Goal: Task Accomplishment & Management: Manage account settings

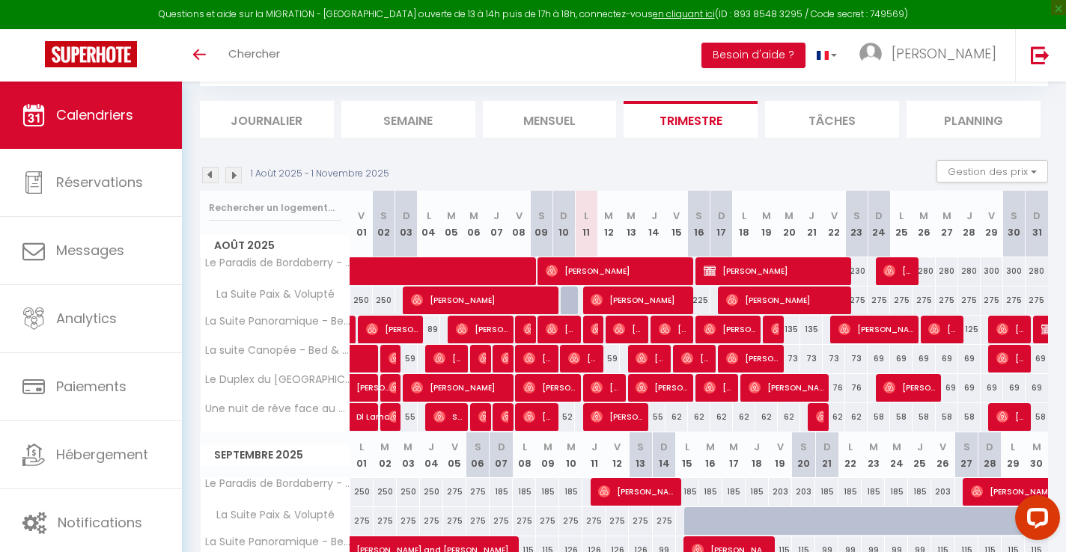
scroll to position [150, 0]
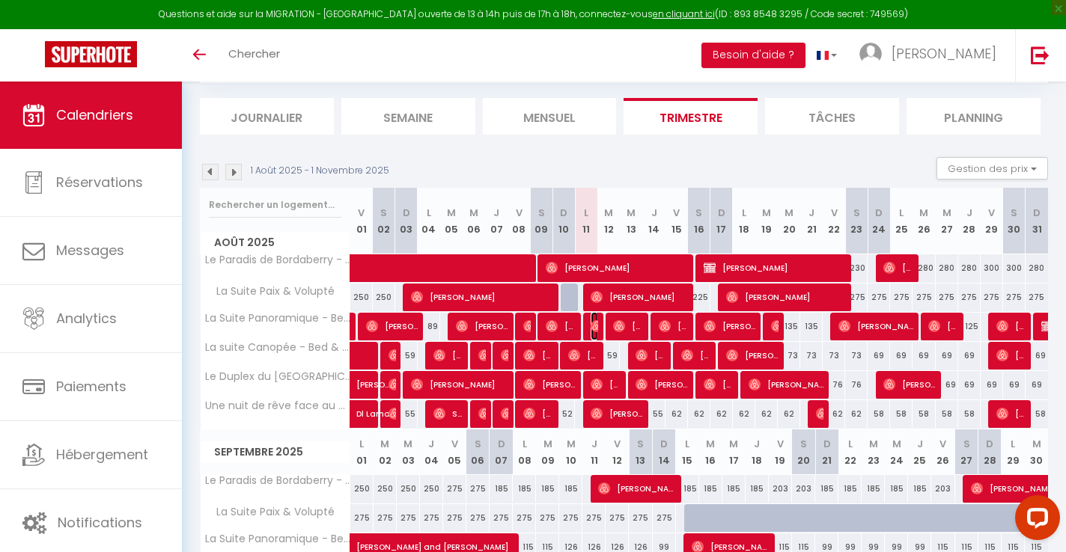
click at [594, 328] on img at bounding box center [597, 326] width 12 height 12
select select "OK"
select select "0"
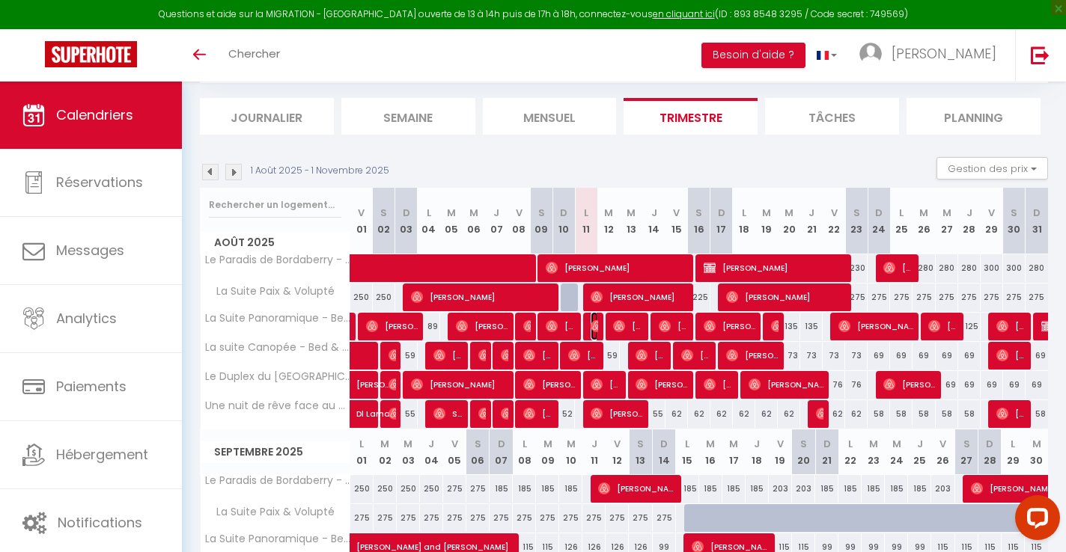
select select "1"
select select
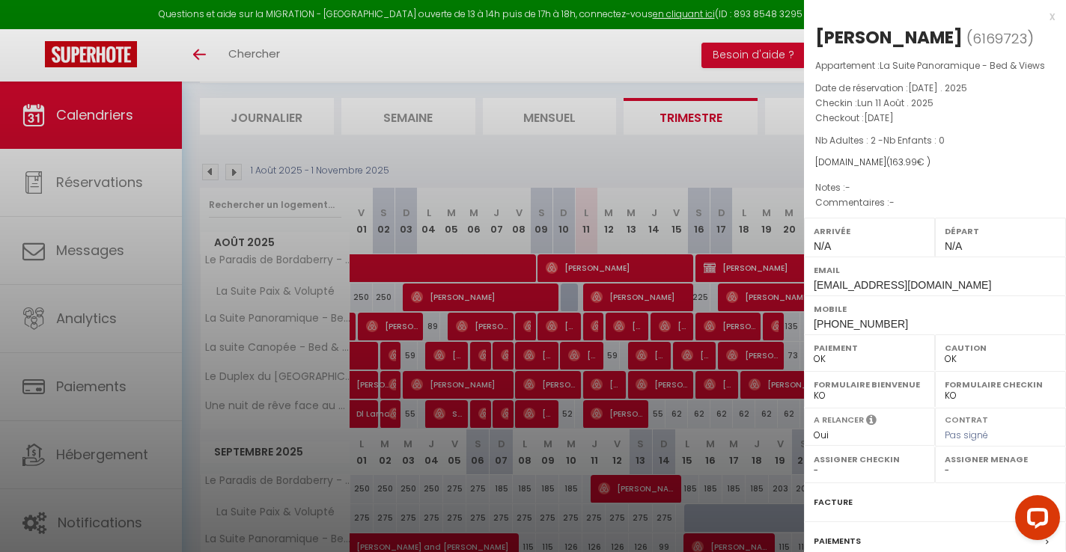
click at [1053, 13] on div "x" at bounding box center [929, 16] width 251 height 18
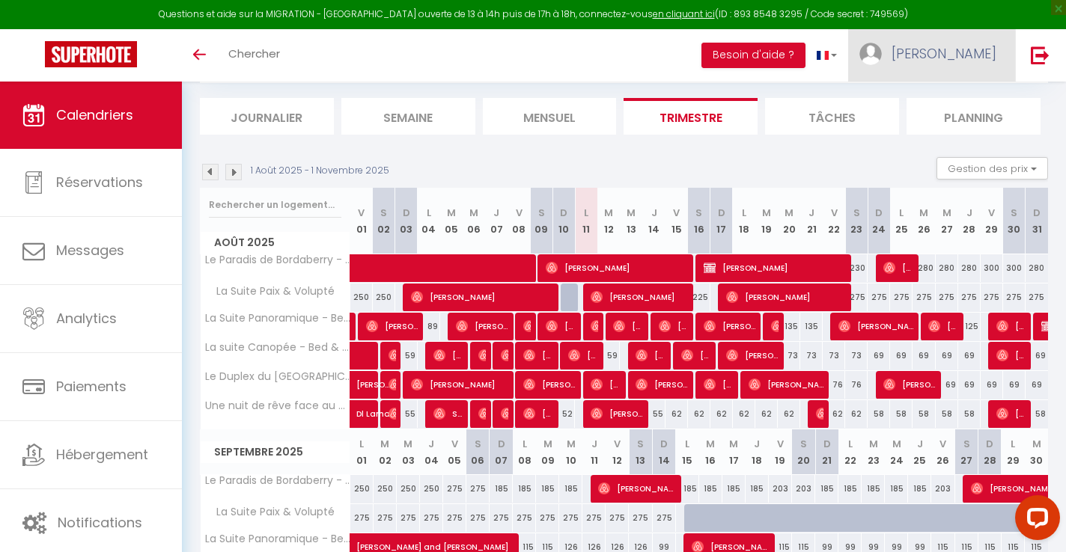
click at [978, 59] on span "[PERSON_NAME]" at bounding box center [944, 53] width 105 height 19
click at [953, 103] on link "Paramètres" at bounding box center [955, 103] width 111 height 25
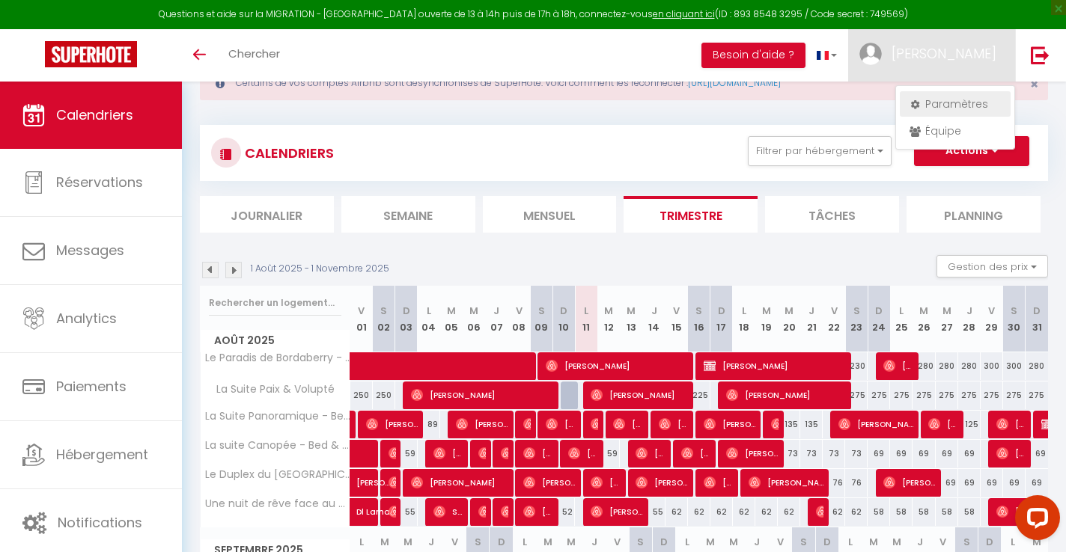
select select "fr"
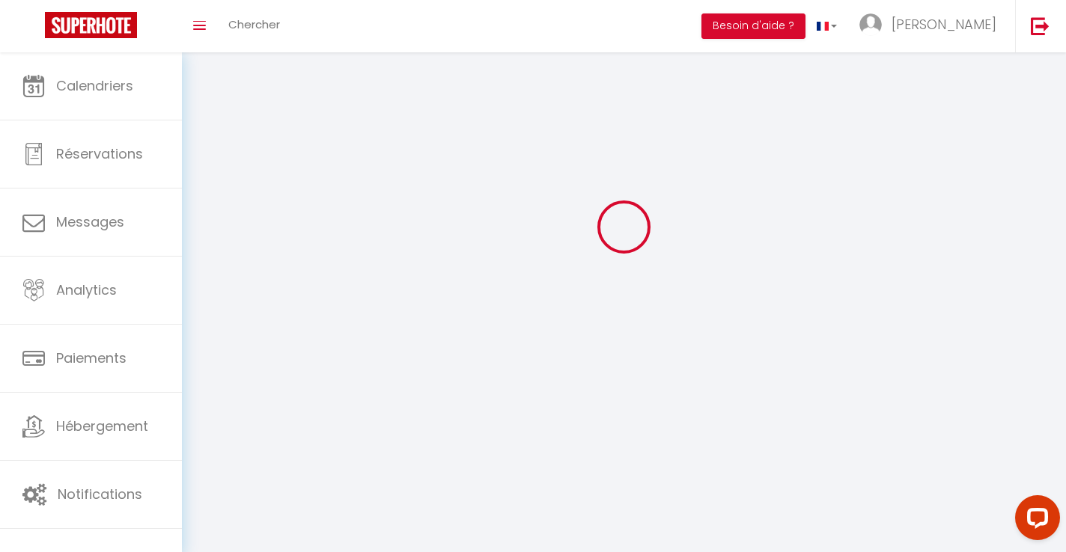
type input "[PERSON_NAME]"
type input "ALAPHILIPPE"
type input "0633061787"
type input "[STREET_ADDRESS]"
type input "64140"
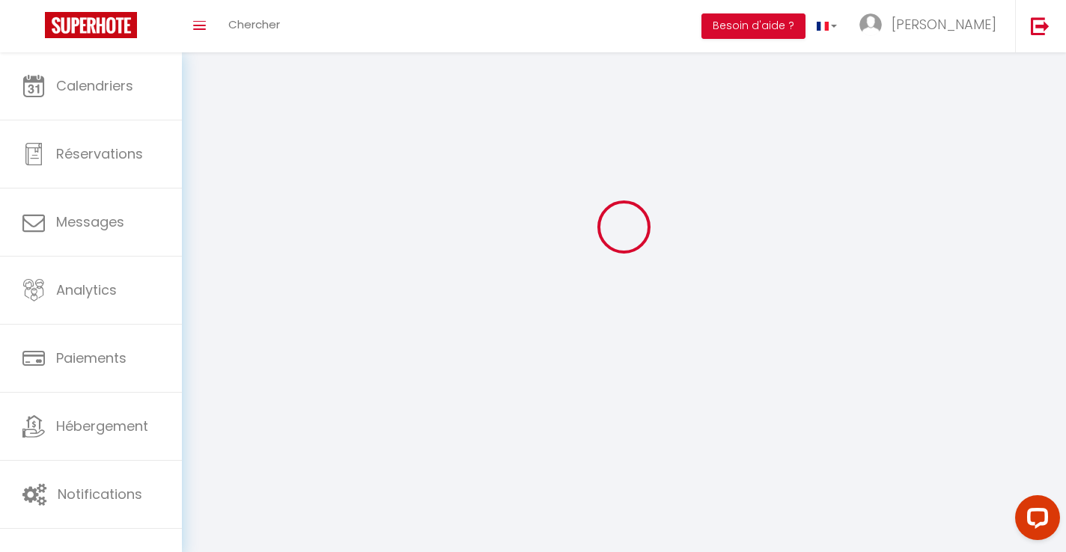
type input "LONS"
type input "iroF64c9IxeGIX9d8BgWiSsnn"
type input "REGvX6486HBuStw570pgazMhD"
type input "[URL][DOMAIN_NAME]"
type input "FO27250"
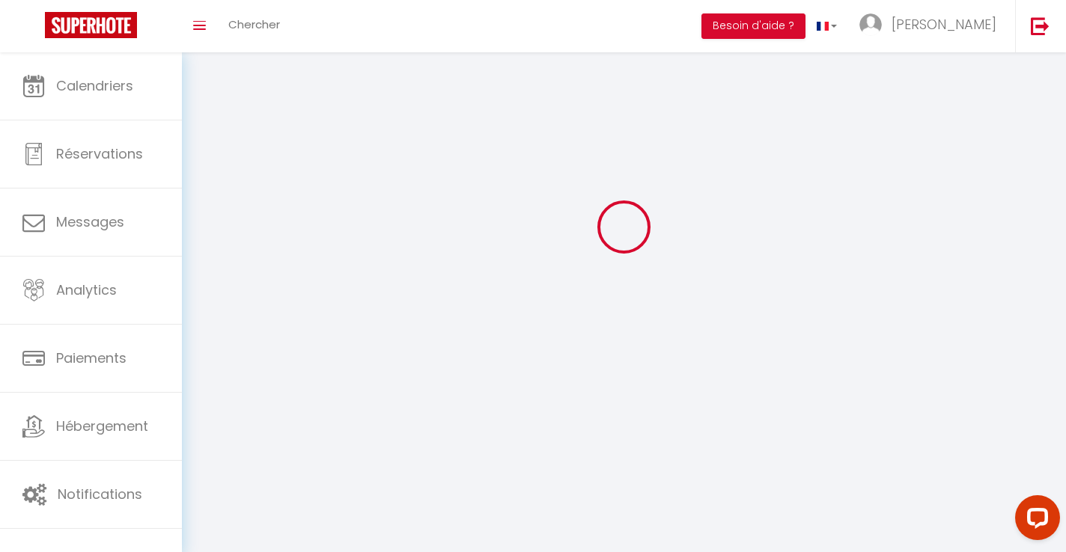
type input "iroF64c9IxeGIX9d8BgWiSsnn"
type input "REGvX6486HBuStw570pgazMhD"
type input "[URL][DOMAIN_NAME]"
select select "28"
select select "fr"
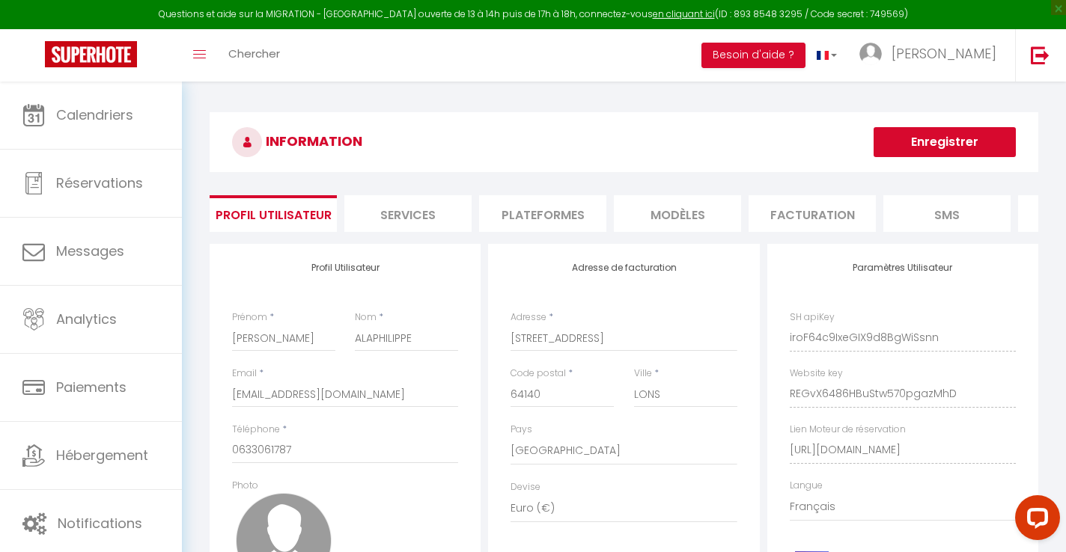
click at [551, 216] on li "Plateformes" at bounding box center [542, 213] width 127 height 37
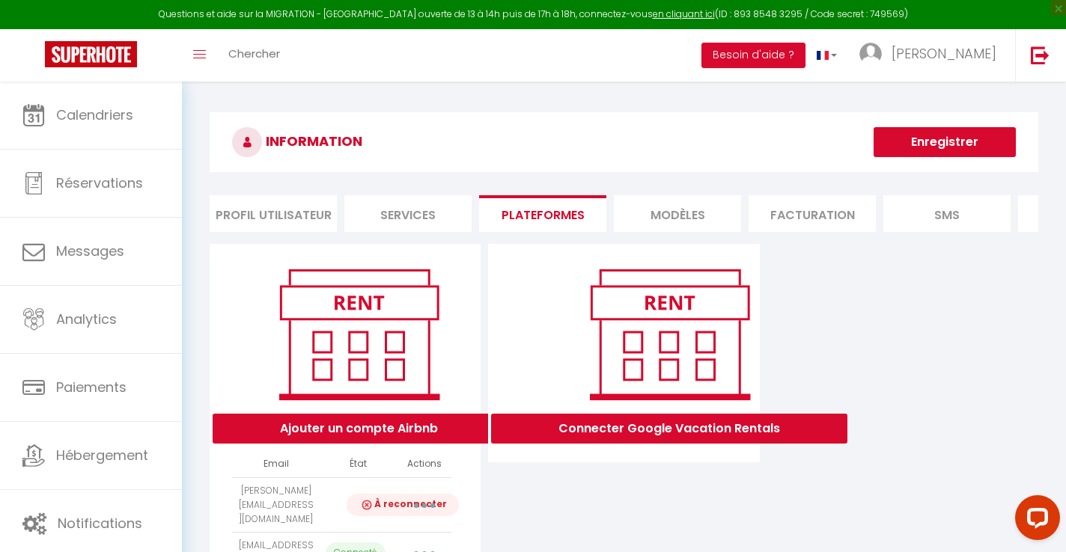
click at [427, 500] on button "button" at bounding box center [425, 505] width 42 height 24
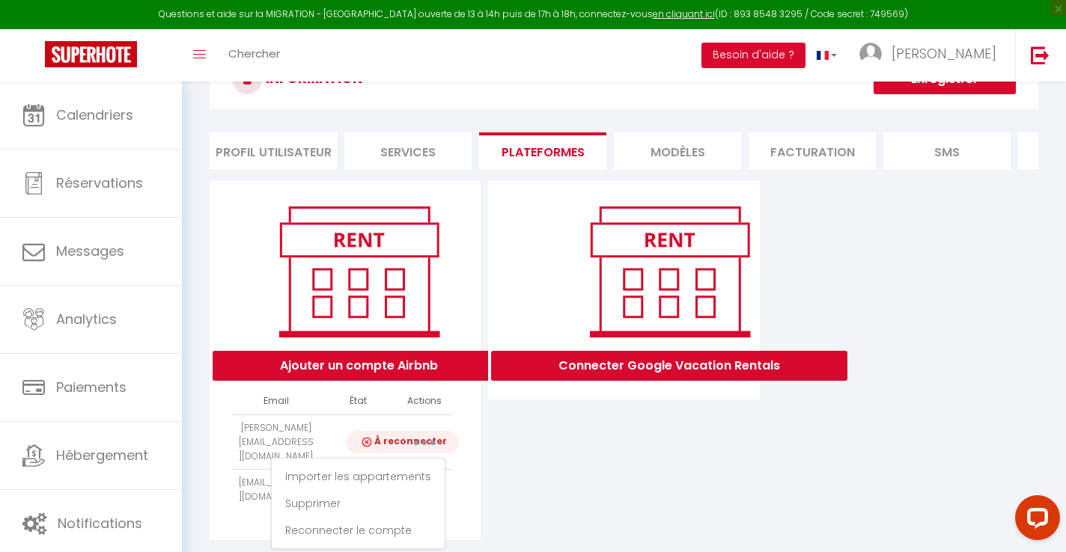
scroll to position [82, 0]
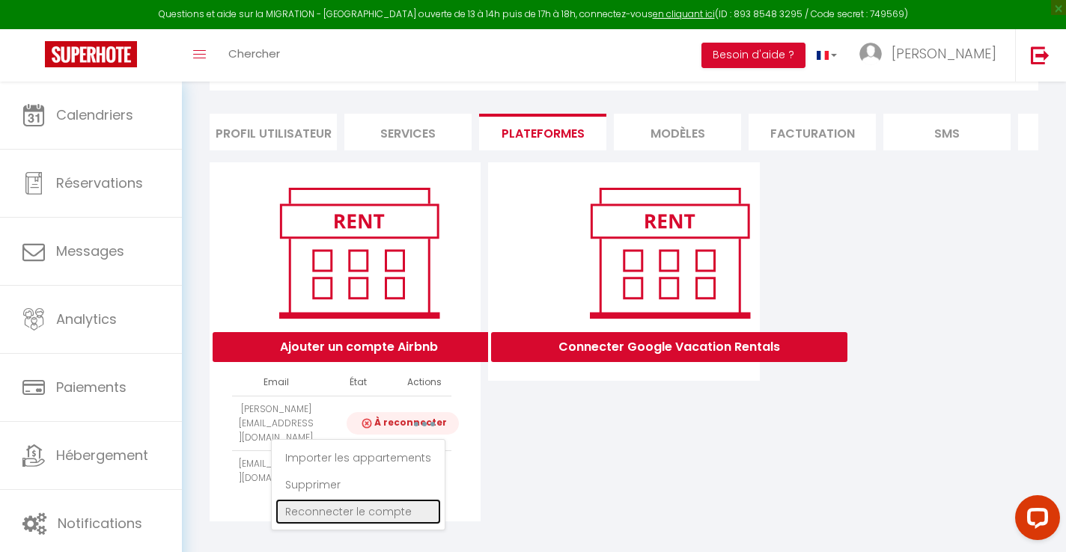
click at [350, 505] on link "Reconnecter le compte" at bounding box center [357, 511] width 165 height 25
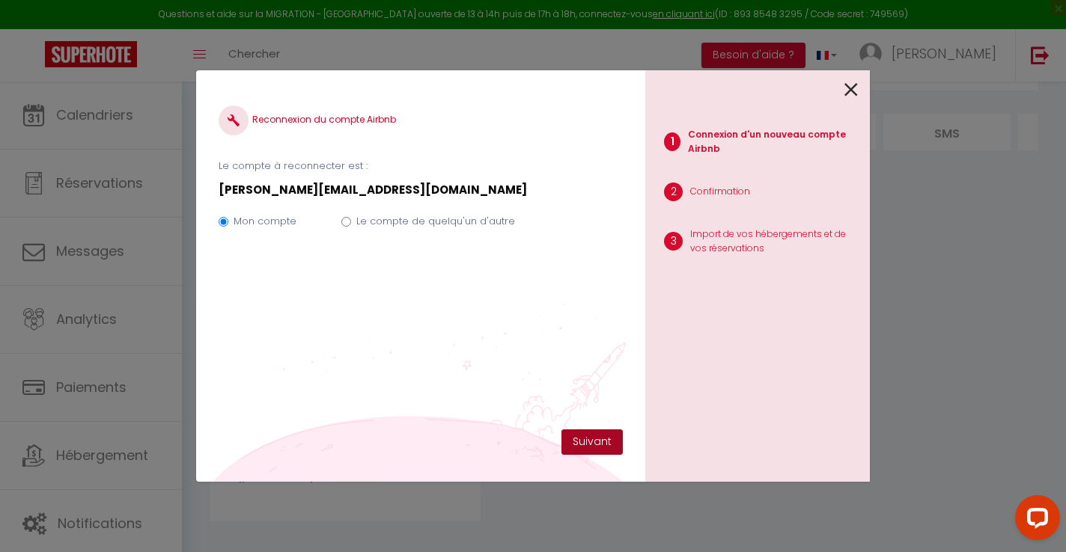
click at [606, 436] on button "Suivant" at bounding box center [591, 442] width 61 height 25
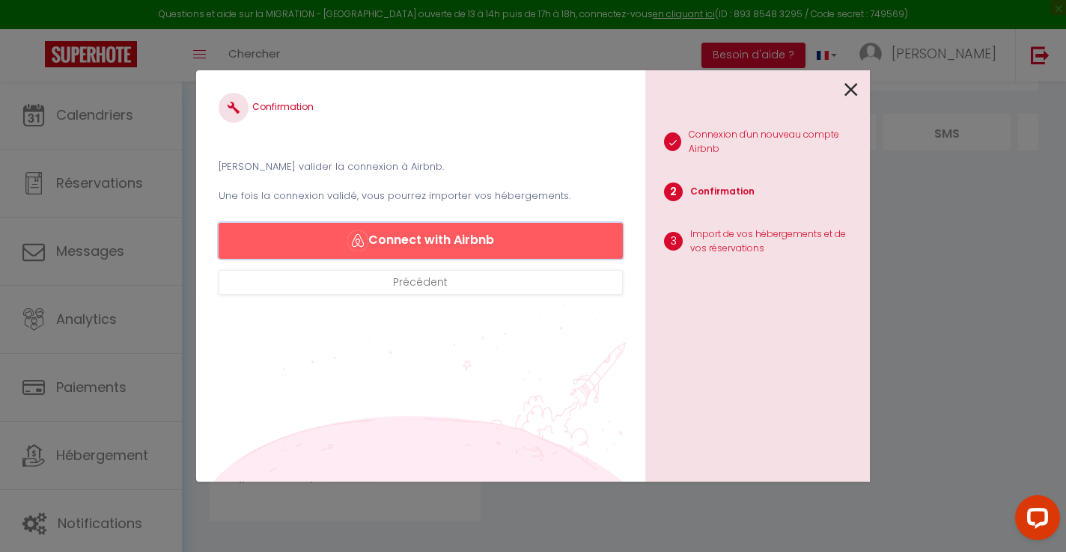
click at [453, 242] on button "Connect with Airbnb" at bounding box center [421, 241] width 404 height 36
click at [854, 91] on icon at bounding box center [850, 90] width 13 height 22
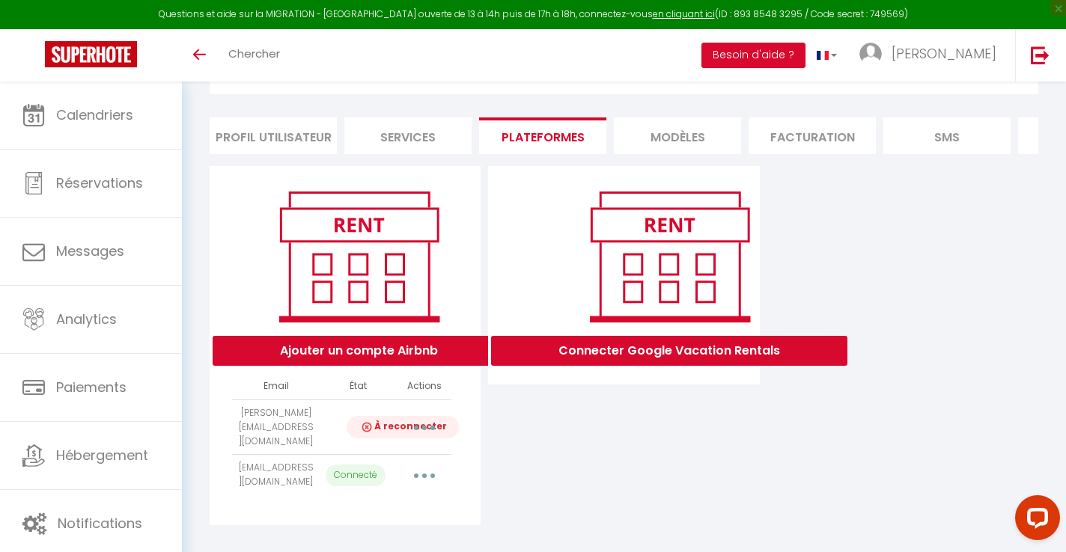
scroll to position [82, 0]
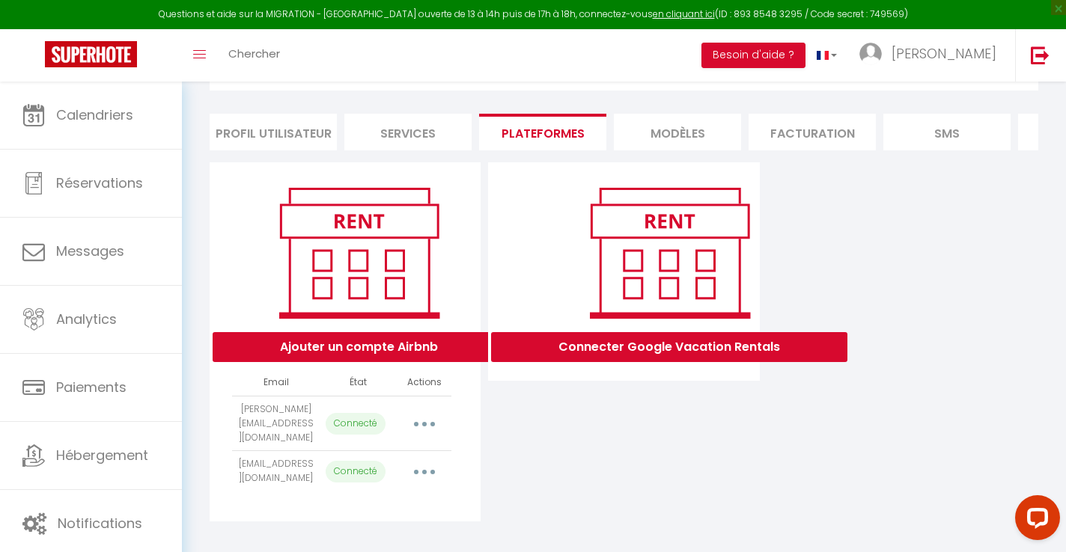
select select "4616"
select select "48558"
select select "6608"
select select "6609"
select select "6610"
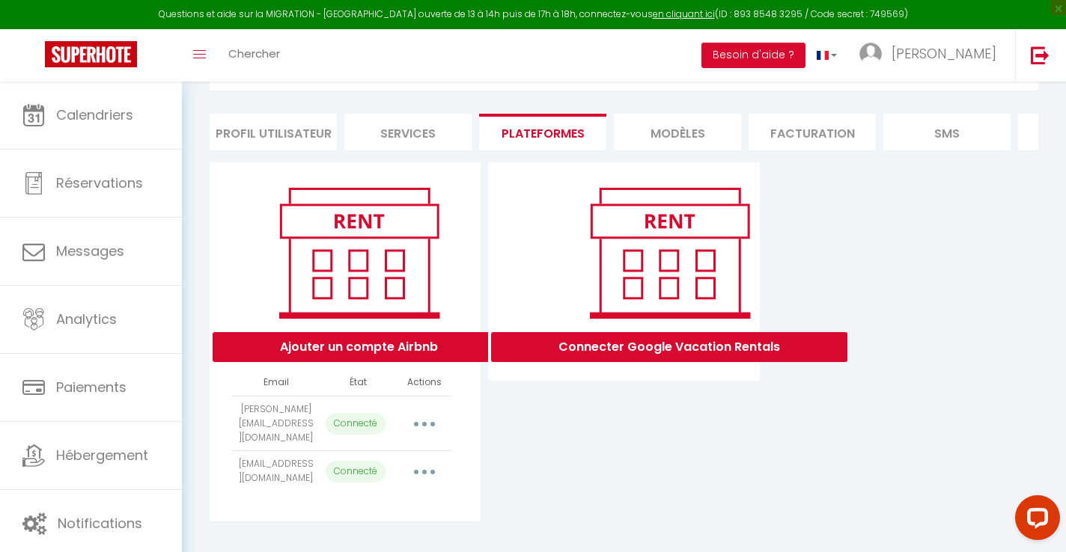
select select "24772"
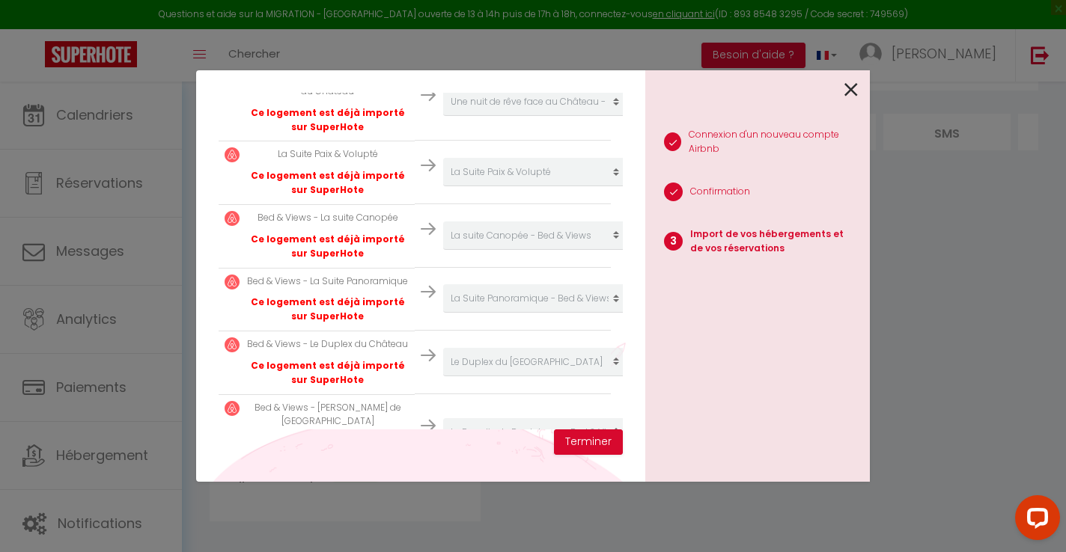
scroll to position [389, 0]
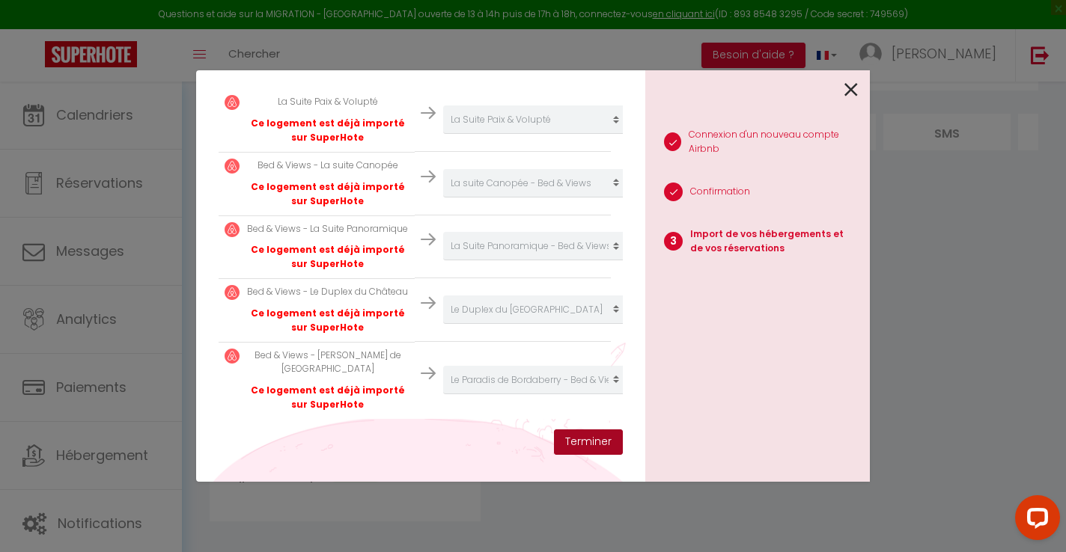
click at [594, 440] on button "Terminer" at bounding box center [588, 442] width 69 height 25
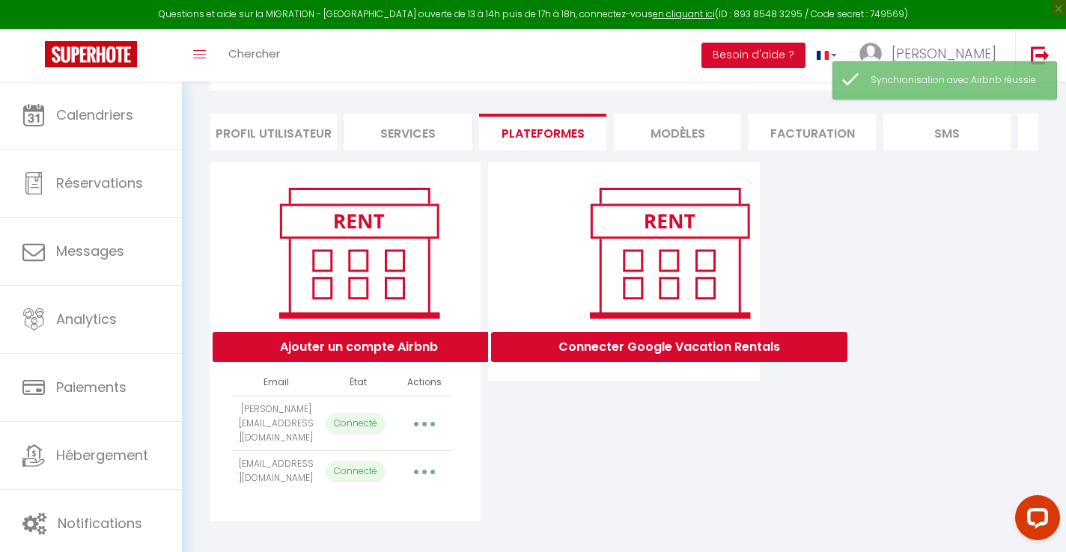
click at [407, 150] on div "INFORMATION Enregistrer Profil Utilisateur Services Plateformes MODÈLES Factura…" at bounding box center [624, 279] width 829 height 496
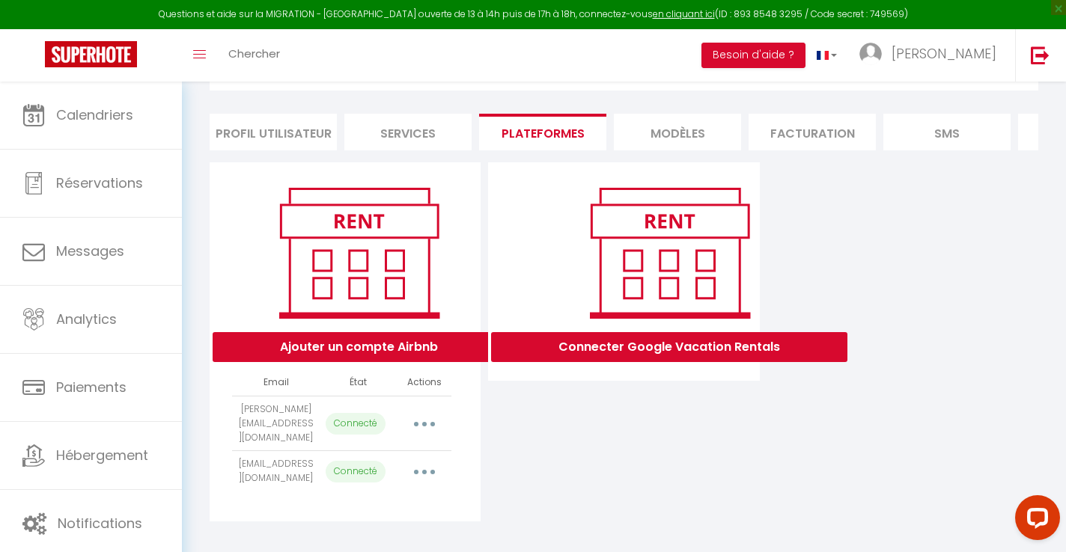
click at [406, 139] on li "Services" at bounding box center [407, 132] width 127 height 37
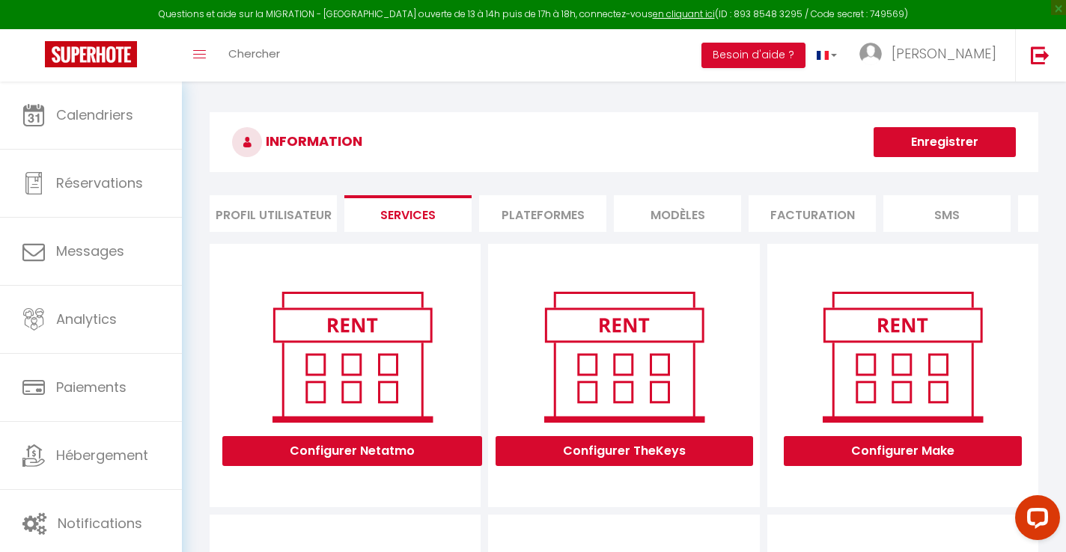
click at [277, 222] on li "Profil Utilisateur" at bounding box center [273, 213] width 127 height 37
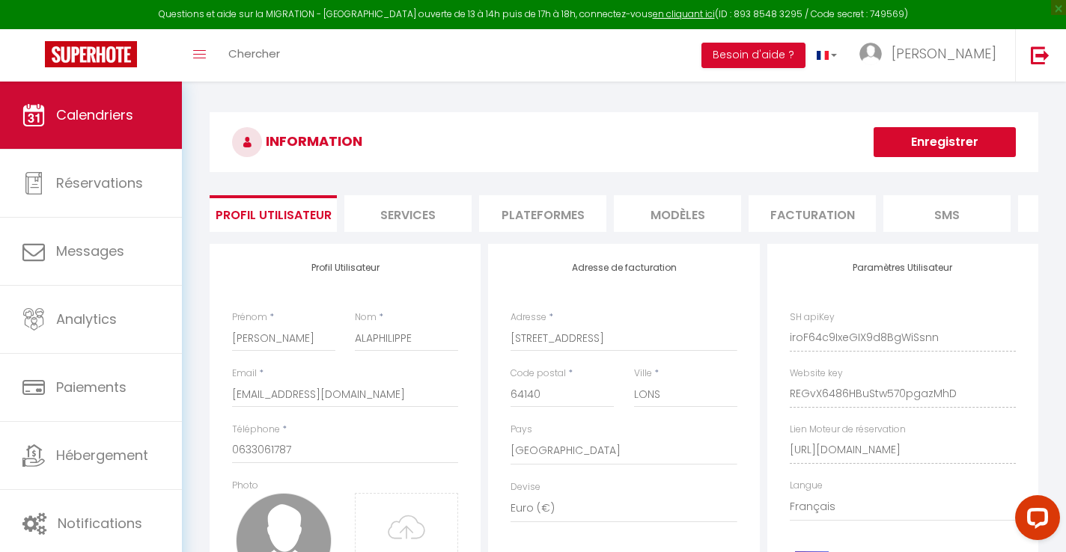
click at [115, 115] on span "Calendriers" at bounding box center [94, 115] width 77 height 19
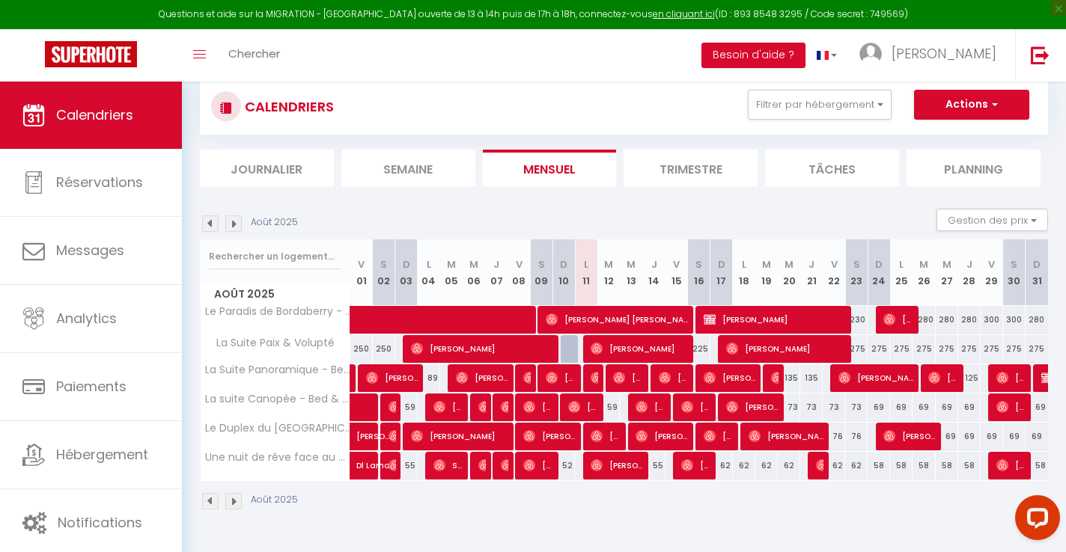
scroll to position [37, 0]
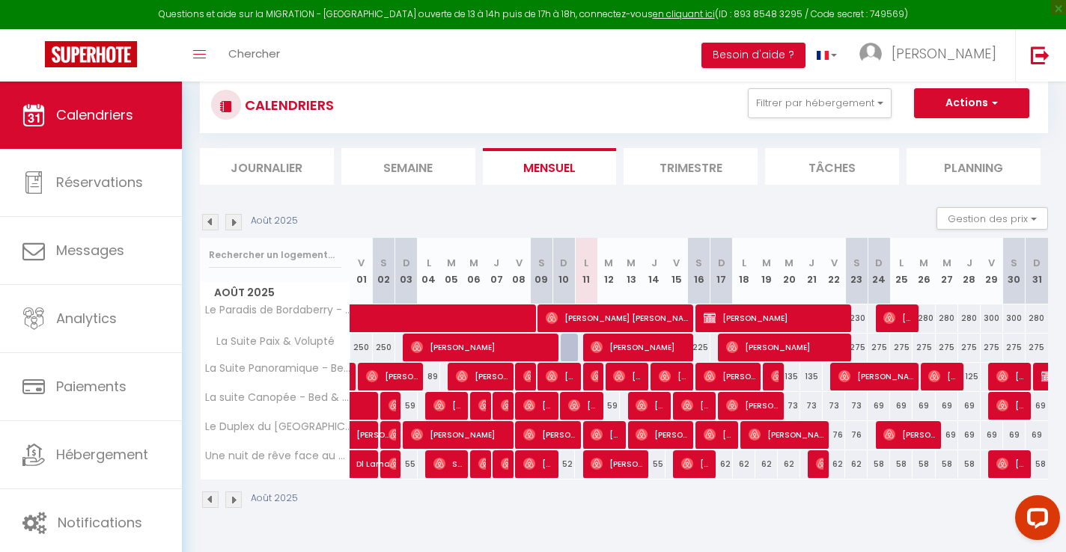
click at [415, 168] on li "Semaine" at bounding box center [408, 166] width 134 height 37
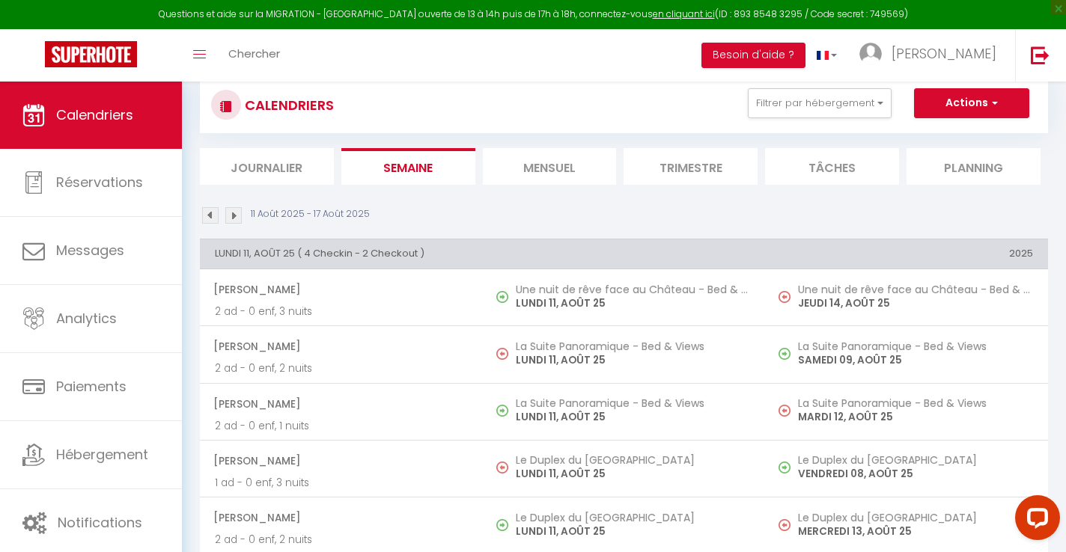
click at [281, 165] on li "Journalier" at bounding box center [267, 166] width 134 height 37
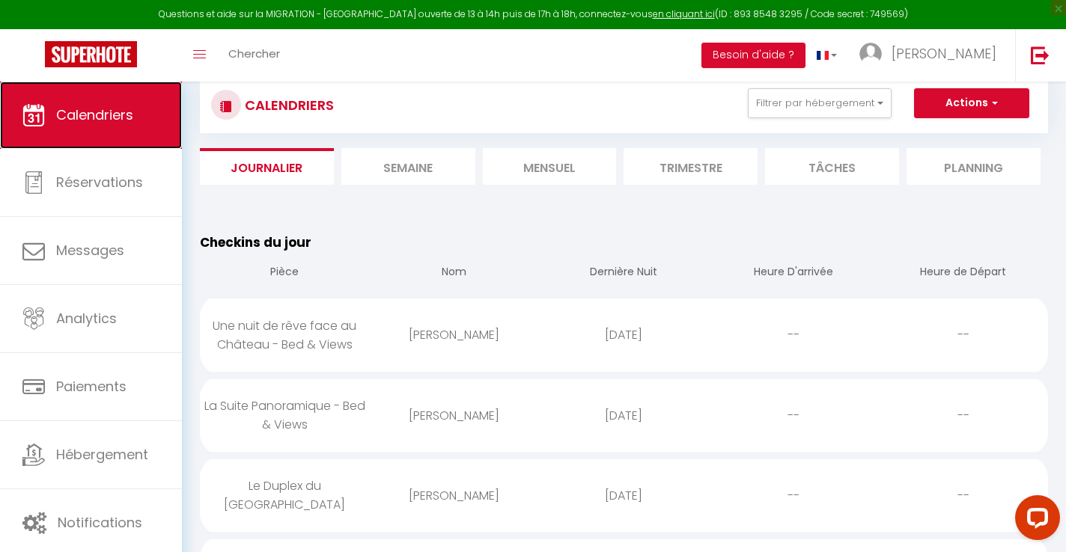
click at [98, 112] on span "Calendriers" at bounding box center [94, 115] width 77 height 19
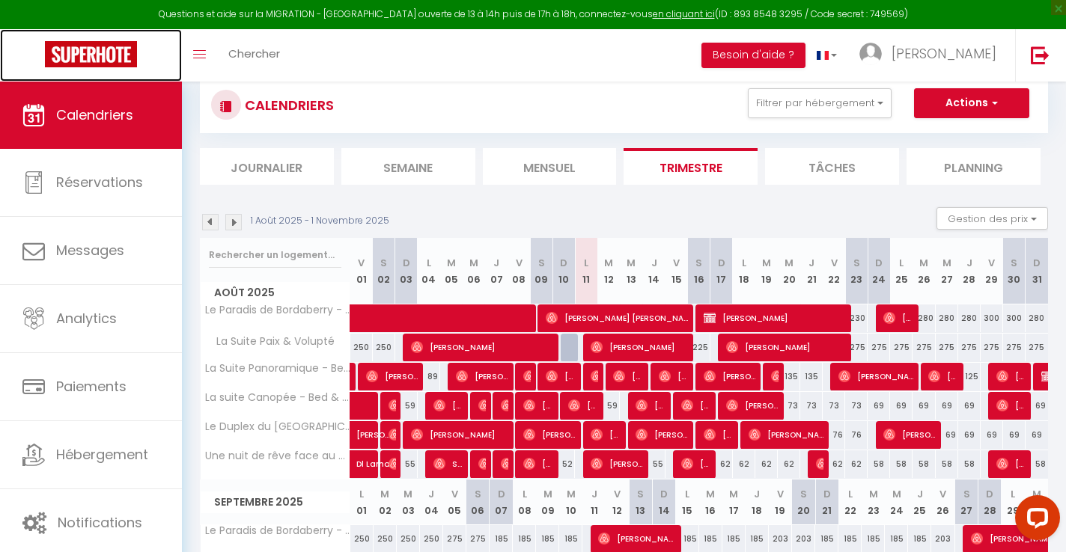
click at [95, 56] on img at bounding box center [91, 54] width 92 height 26
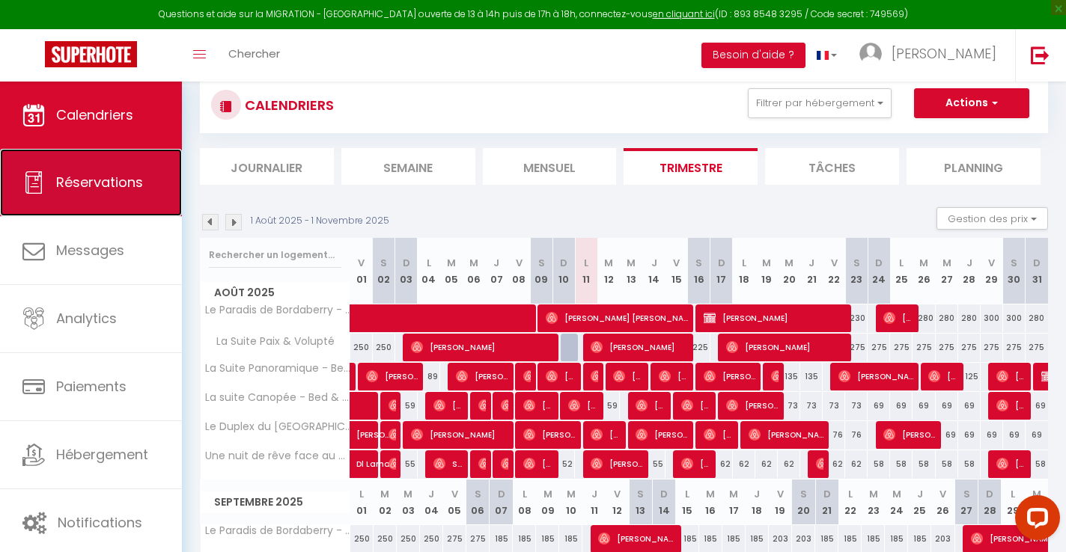
click at [109, 183] on span "Réservations" at bounding box center [99, 182] width 87 height 19
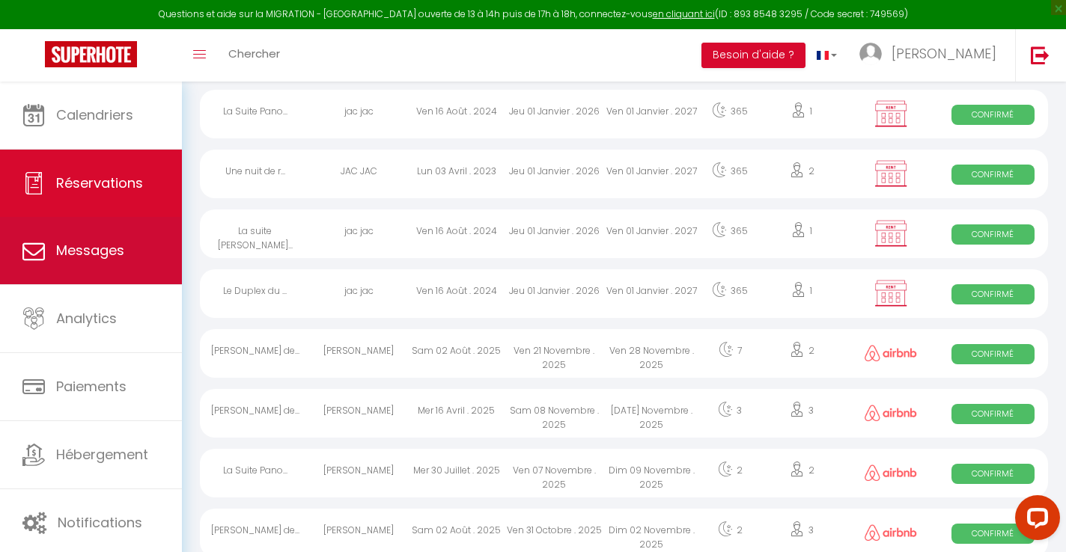
scroll to position [909, 0]
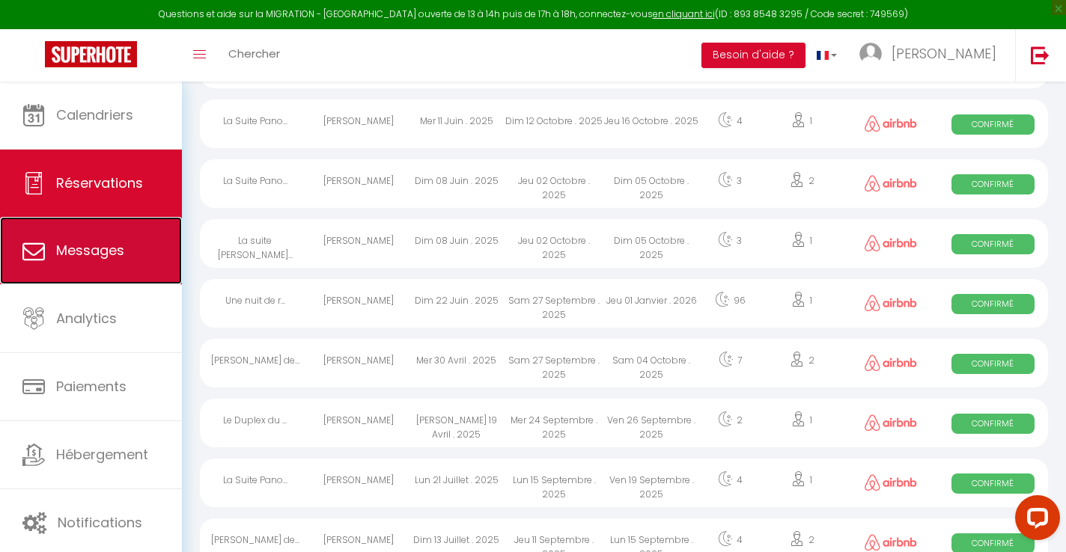
click at [108, 250] on span "Messages" at bounding box center [90, 250] width 68 height 19
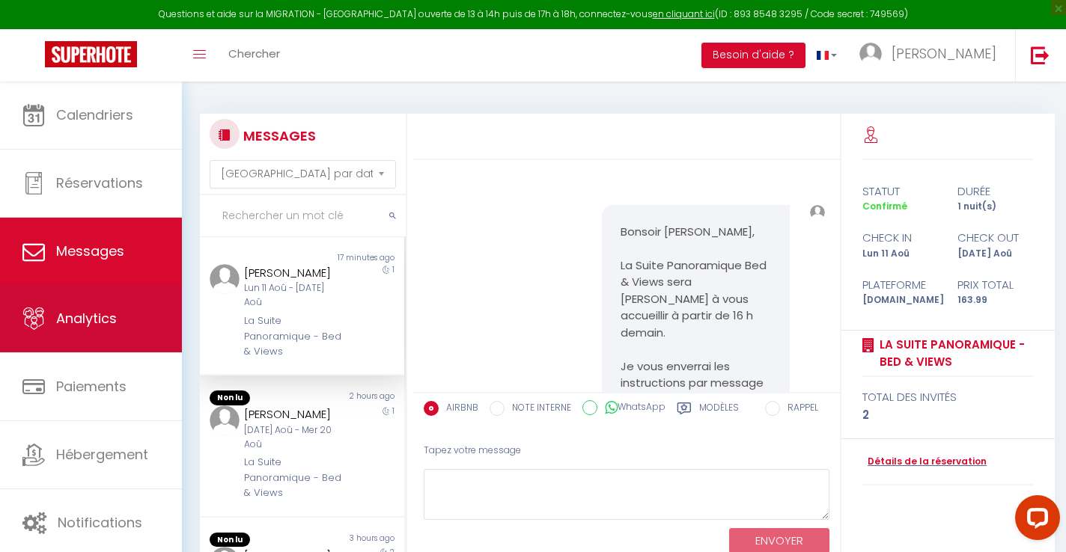
scroll to position [3054, 0]
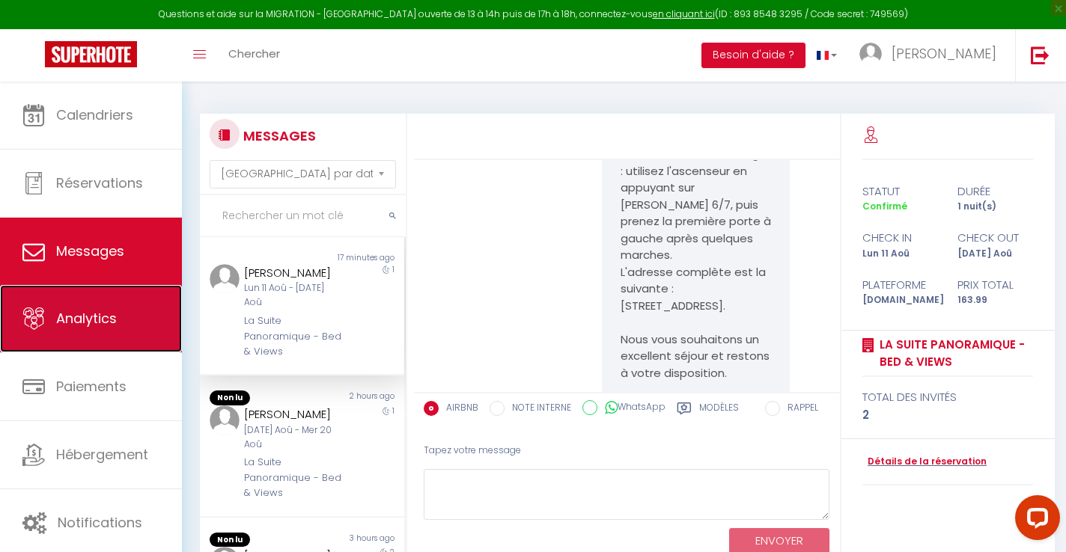
click at [95, 313] on span "Analytics" at bounding box center [86, 318] width 61 height 19
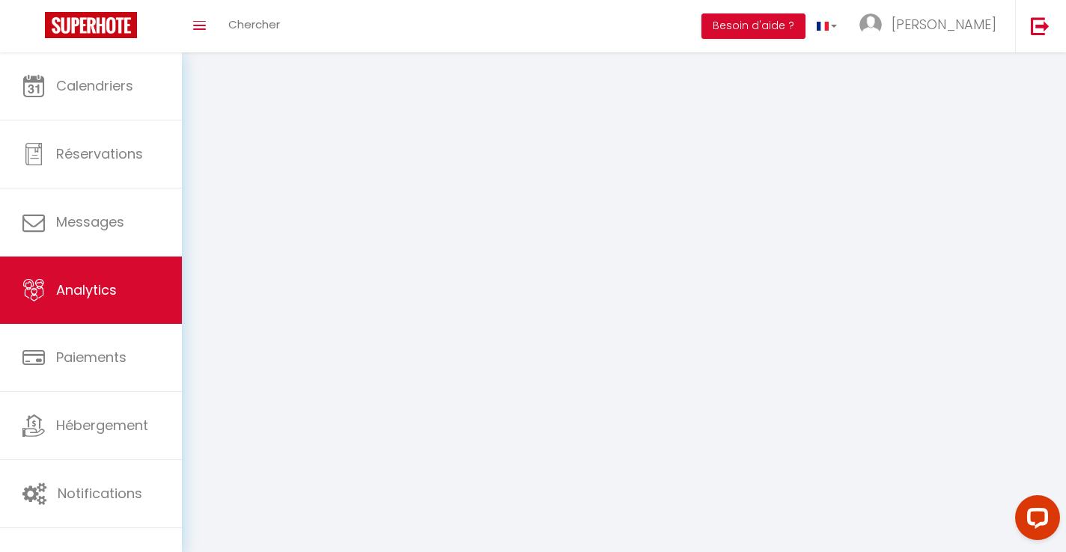
select select "2025"
select select "8"
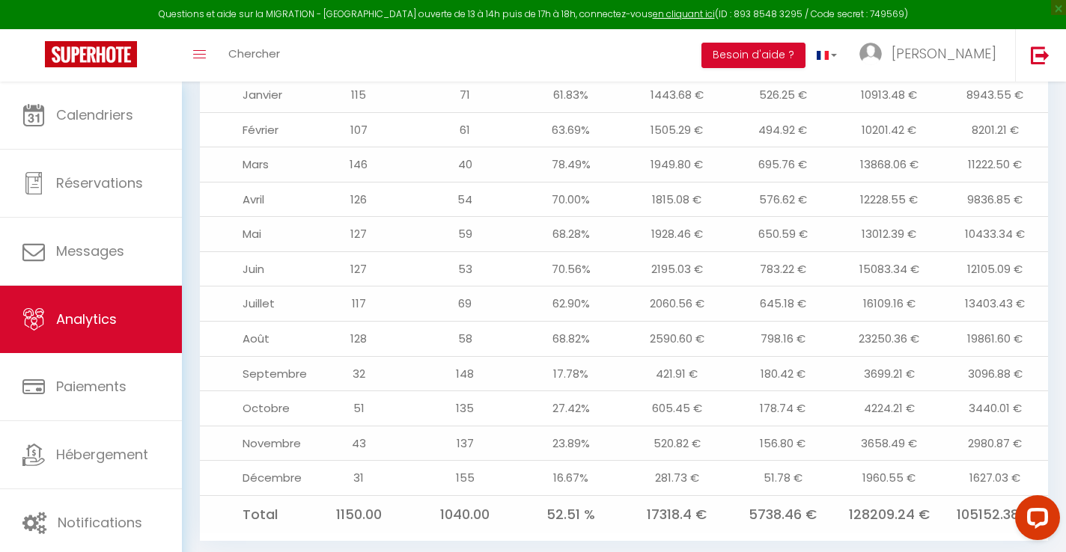
scroll to position [1676, 0]
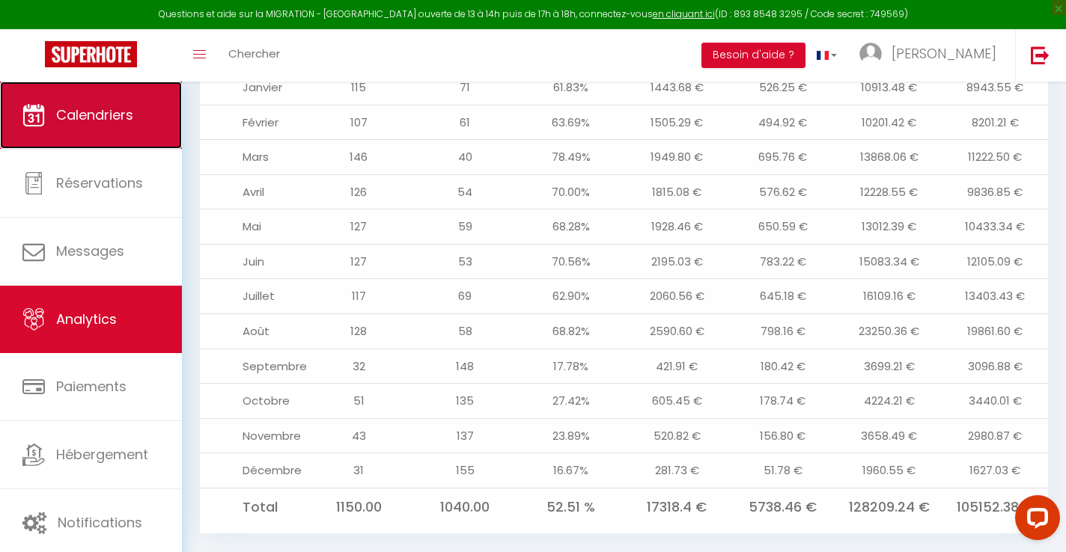
click at [56, 130] on link "Calendriers" at bounding box center [91, 115] width 182 height 67
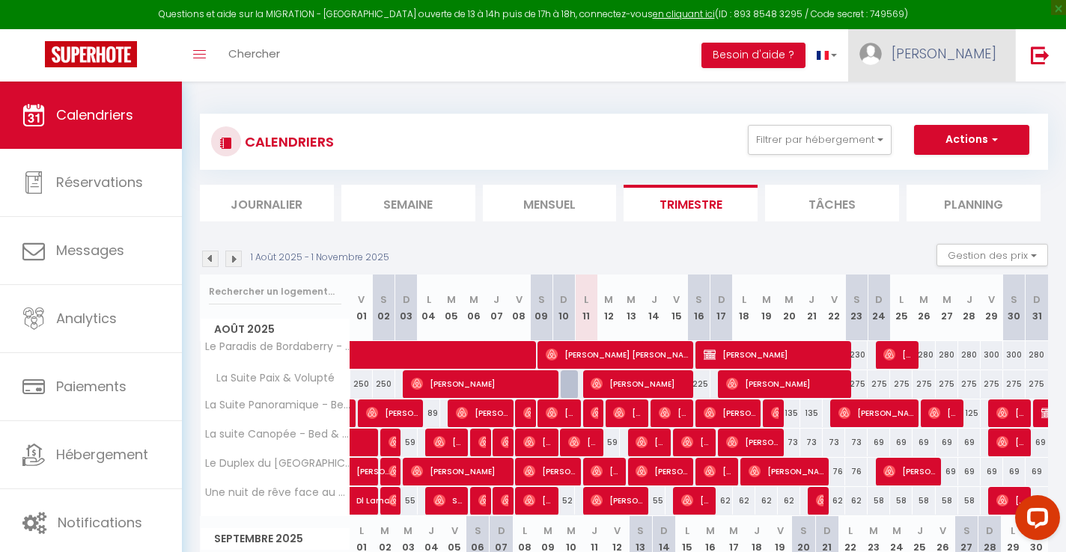
click at [981, 57] on span "[PERSON_NAME]" at bounding box center [944, 53] width 105 height 19
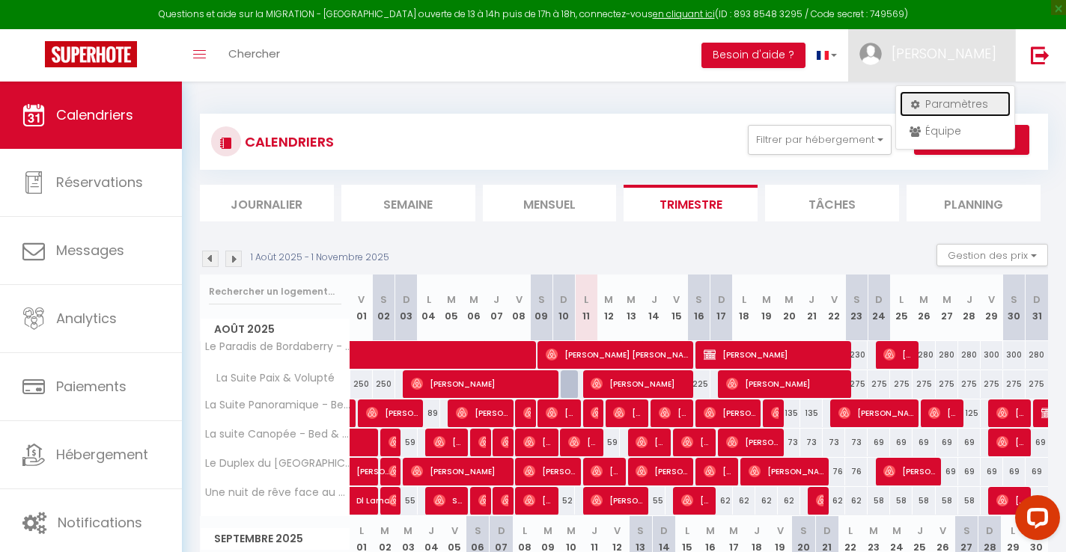
click at [943, 98] on link "Paramètres" at bounding box center [955, 103] width 111 height 25
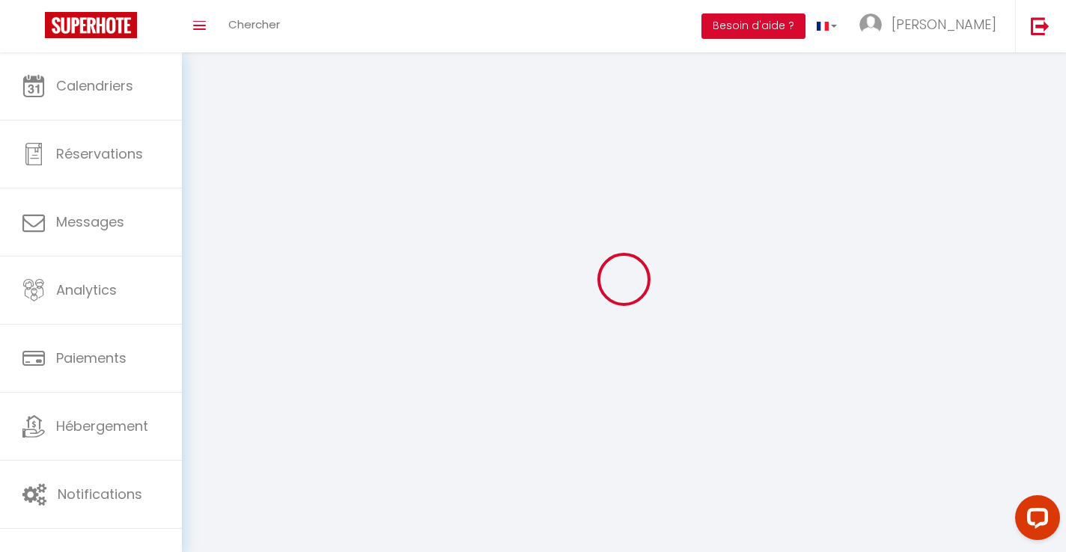
type input "[PERSON_NAME]"
type input "ALAPHILIPPE"
type input "0633061787"
type input "[STREET_ADDRESS]"
type input "64140"
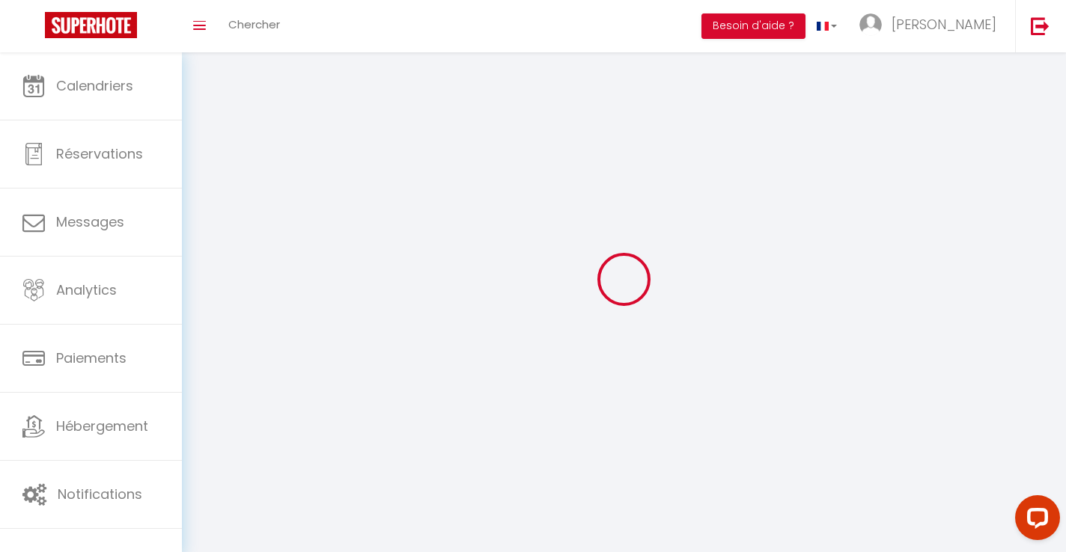
type input "LONS"
type input "iroF64c9IxeGIX9d8BgWiSsnn"
type input "REGvX6486HBuStw570pgazMhD"
type input "[URL][DOMAIN_NAME]"
type input "FO27250"
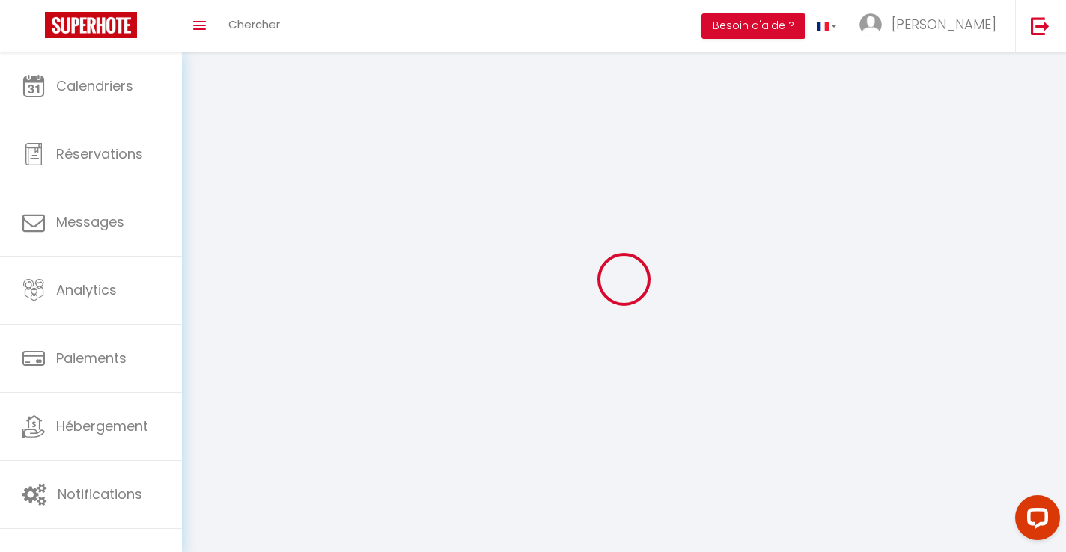
type input "iroF64c9IxeGIX9d8BgWiSsnn"
type input "REGvX6486HBuStw570pgazMhD"
type input "[URL][DOMAIN_NAME]"
select select "28"
select select "fr"
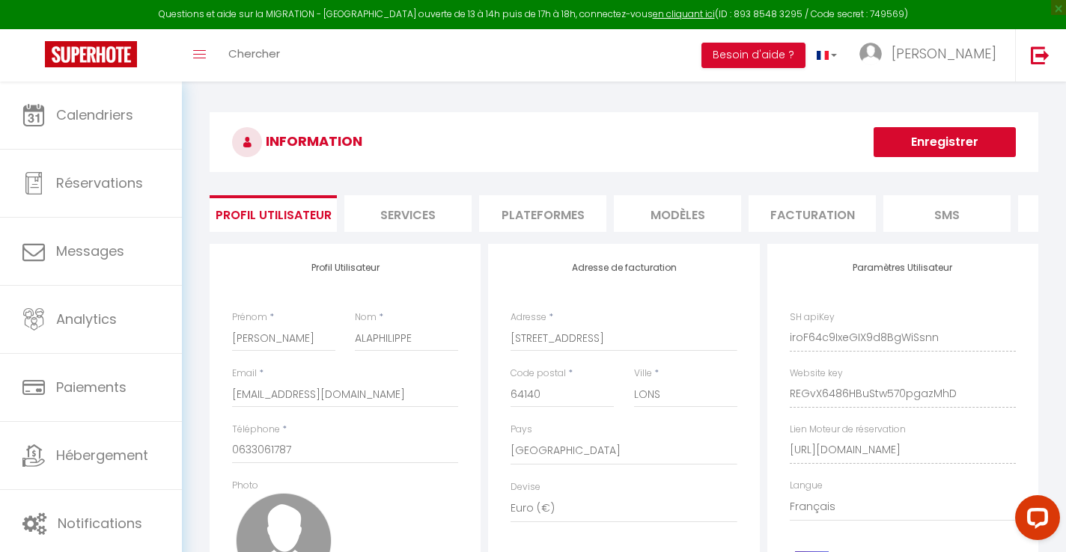
click at [570, 216] on li "Plateformes" at bounding box center [542, 213] width 127 height 37
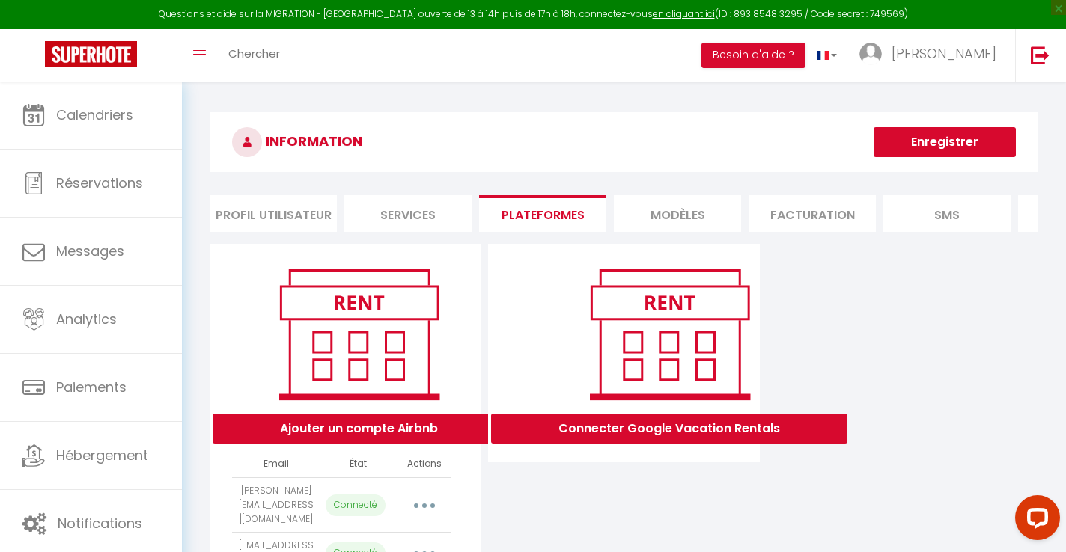
click at [417, 211] on li "Services" at bounding box center [407, 213] width 127 height 37
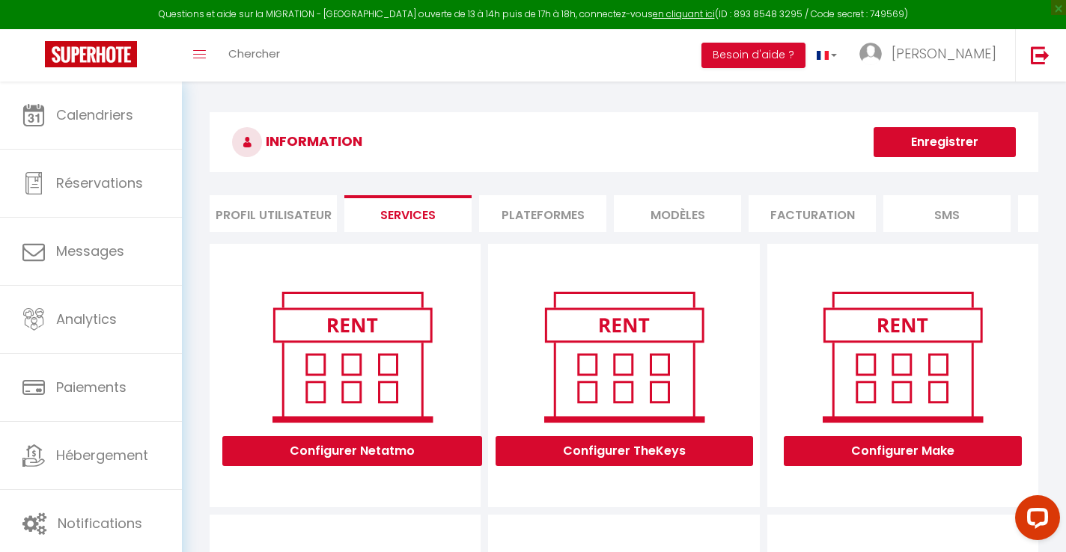
click at [254, 209] on li "Profil Utilisateur" at bounding box center [273, 213] width 127 height 37
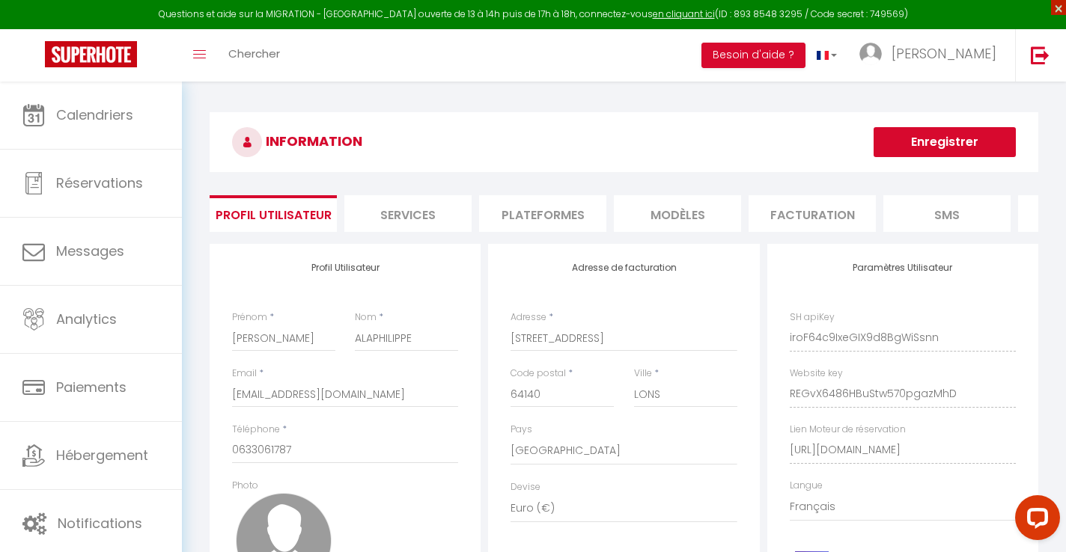
click at [1057, 10] on span "×" at bounding box center [1058, 7] width 15 height 15
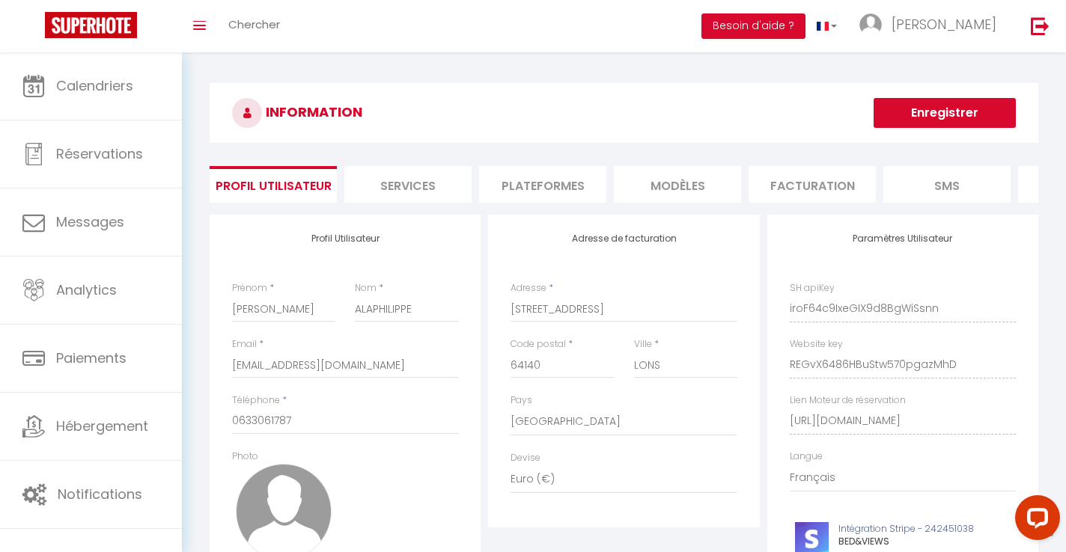
click at [791, 180] on li "Facturation" at bounding box center [812, 184] width 127 height 37
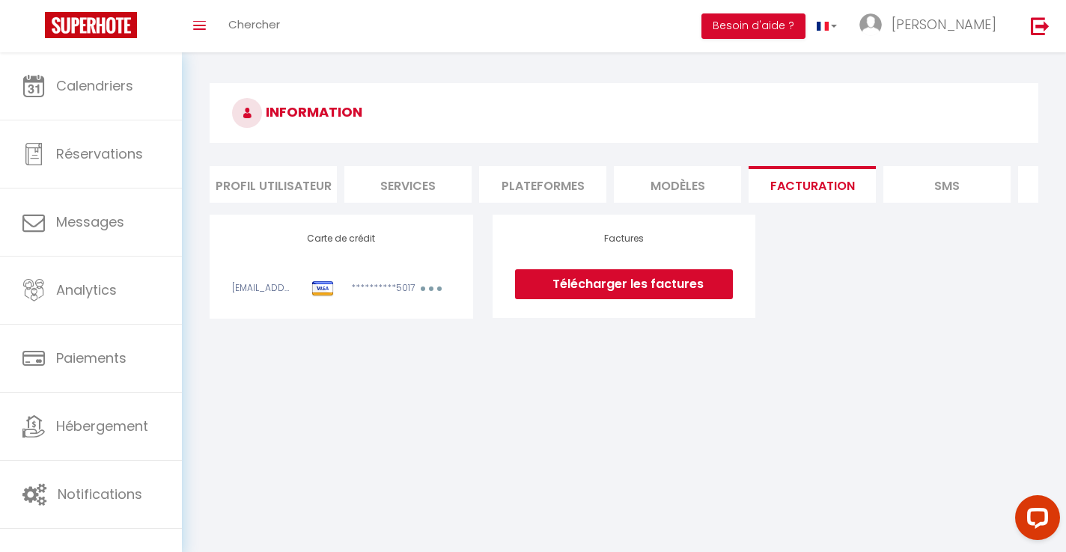
click at [695, 184] on li "MODÈLES" at bounding box center [677, 184] width 127 height 37
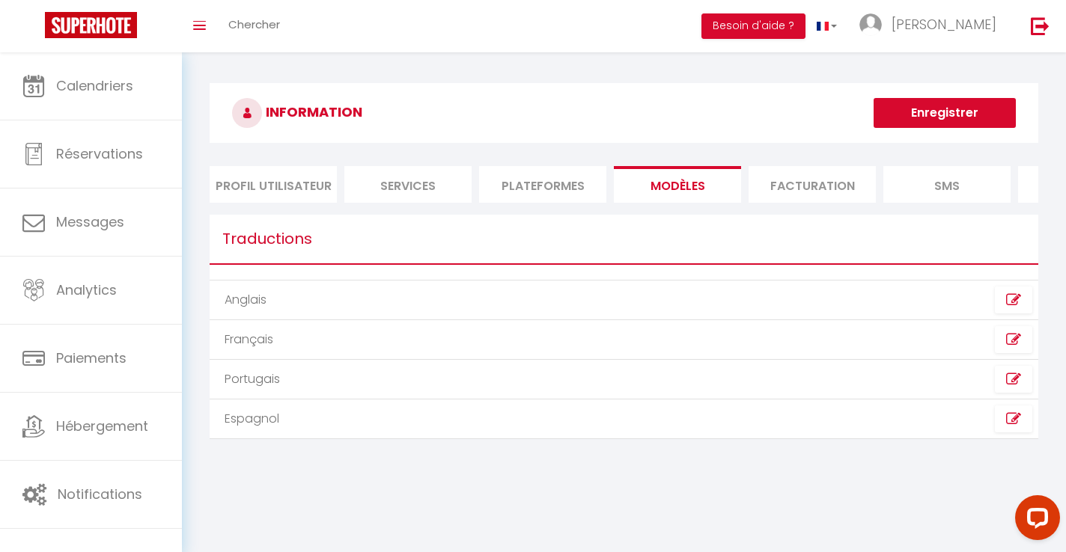
click at [563, 186] on li "Plateformes" at bounding box center [542, 184] width 127 height 37
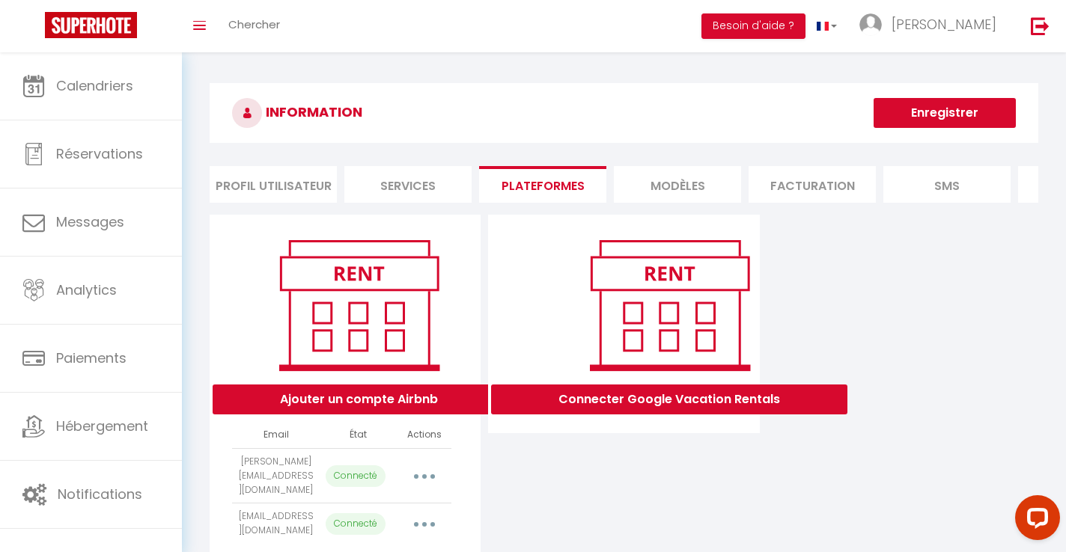
click at [404, 186] on li "Services" at bounding box center [407, 184] width 127 height 37
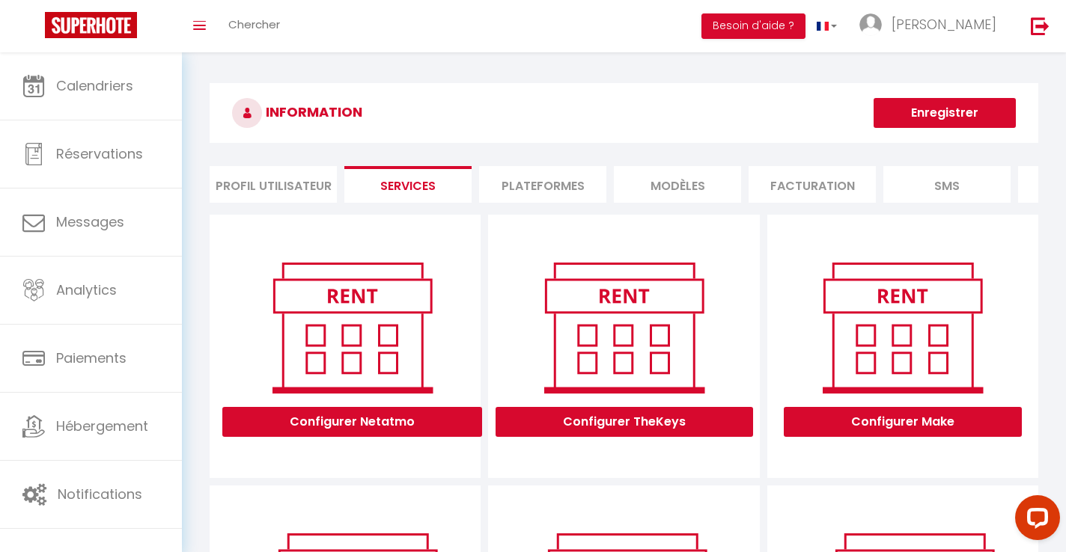
click at [275, 184] on li "Profil Utilisateur" at bounding box center [273, 184] width 127 height 37
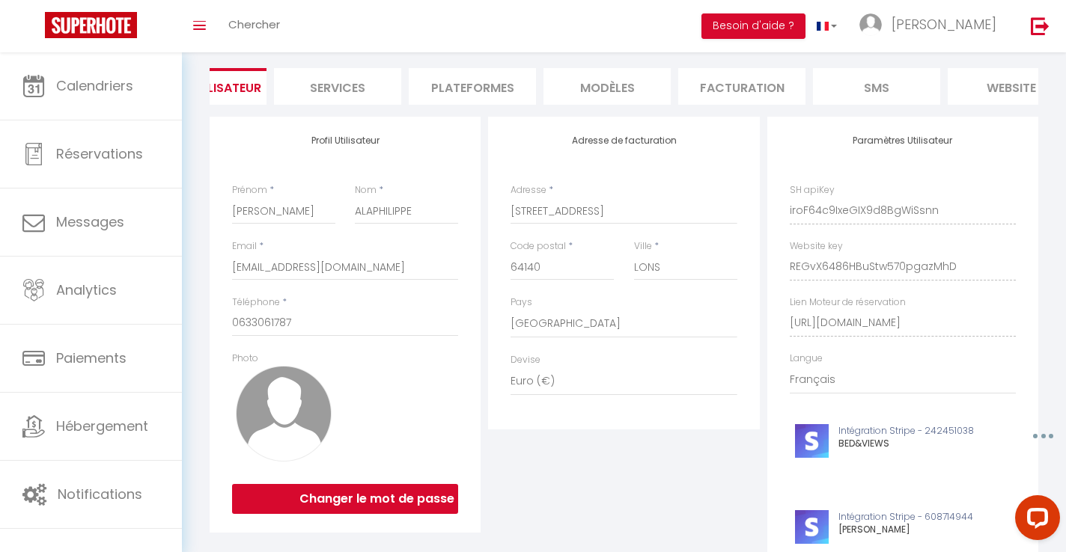
scroll to position [0, 249]
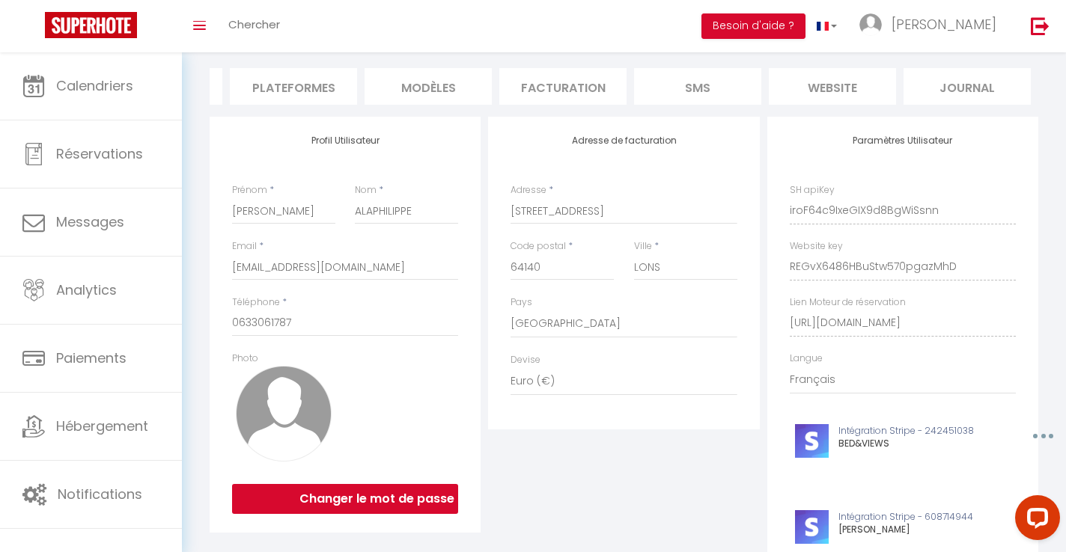
click at [972, 84] on li "Journal" at bounding box center [967, 86] width 127 height 37
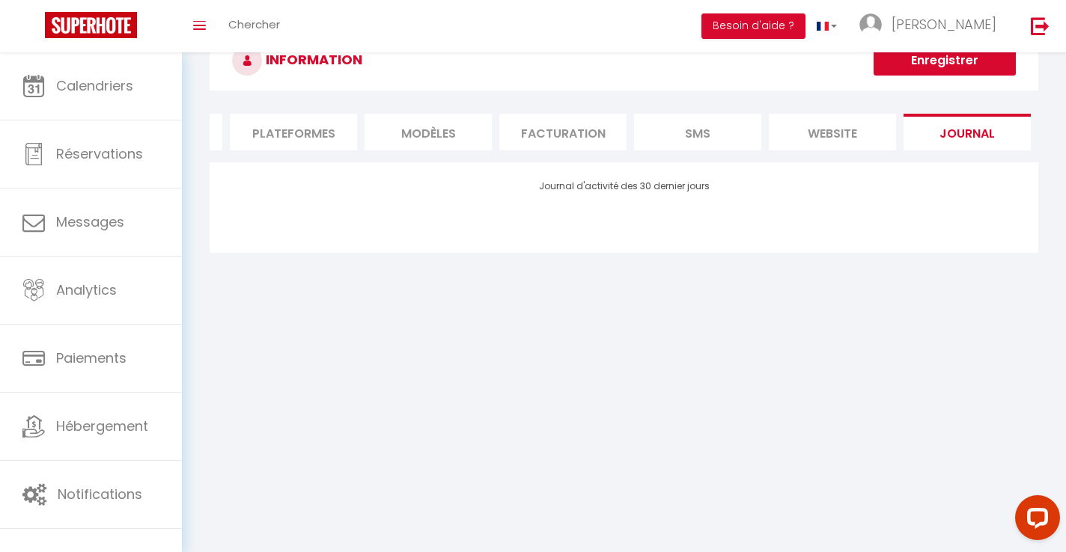
click at [829, 131] on li "website" at bounding box center [832, 132] width 127 height 37
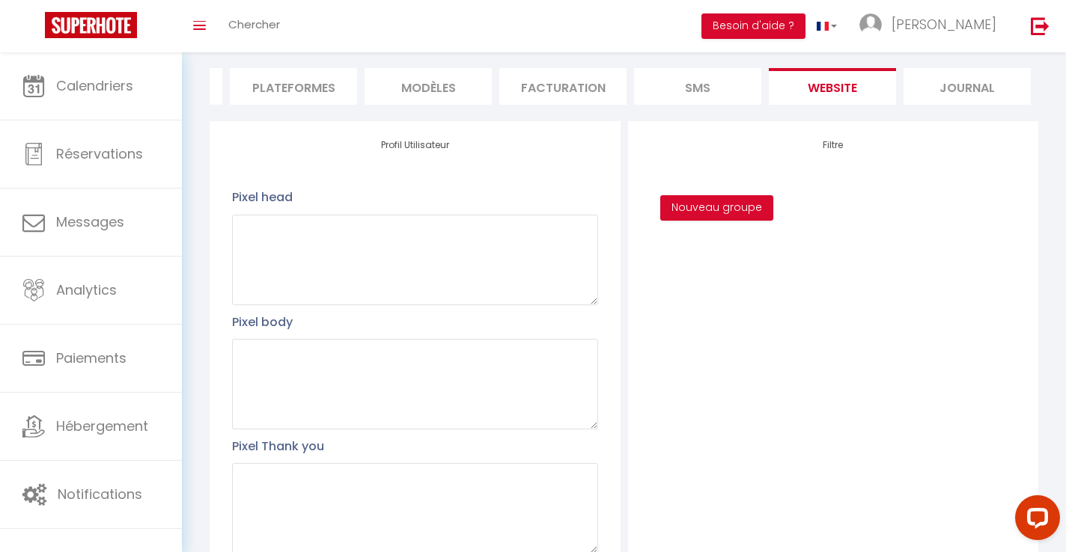
click at [699, 80] on li "SMS" at bounding box center [697, 86] width 127 height 37
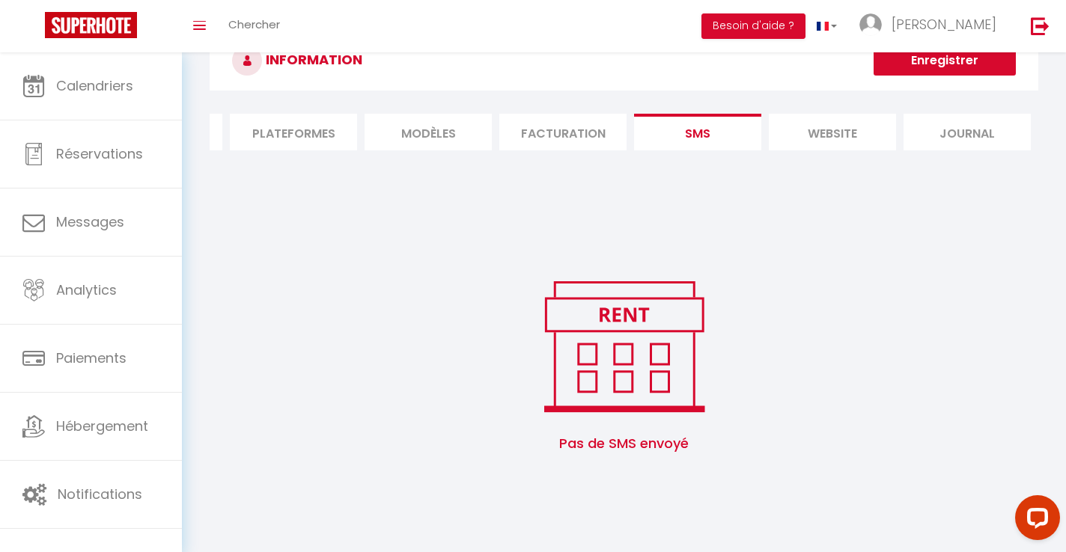
scroll to position [52, 0]
click at [565, 132] on li "Facturation" at bounding box center [562, 132] width 127 height 37
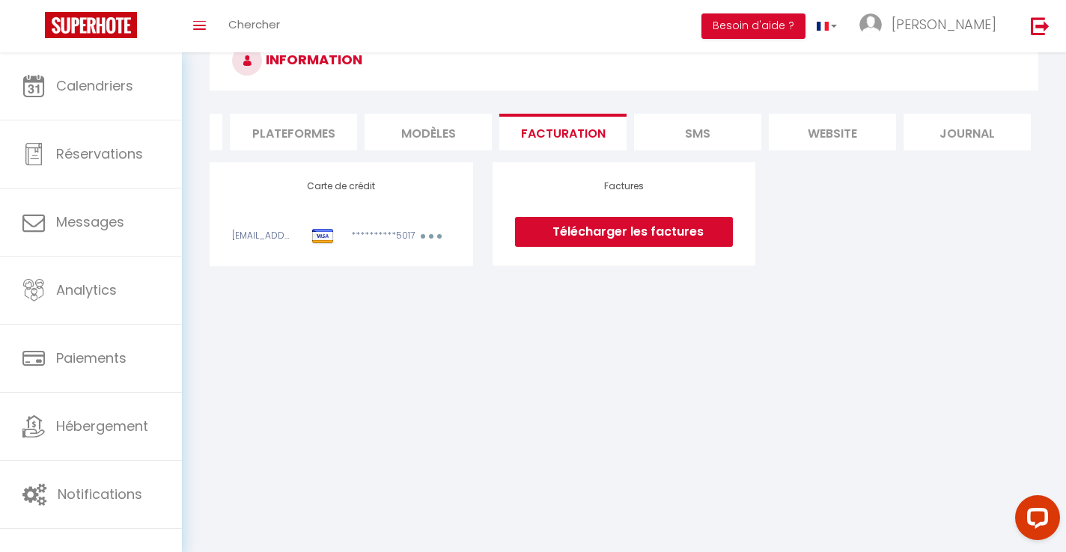
click at [425, 133] on li "MODÈLES" at bounding box center [428, 132] width 127 height 37
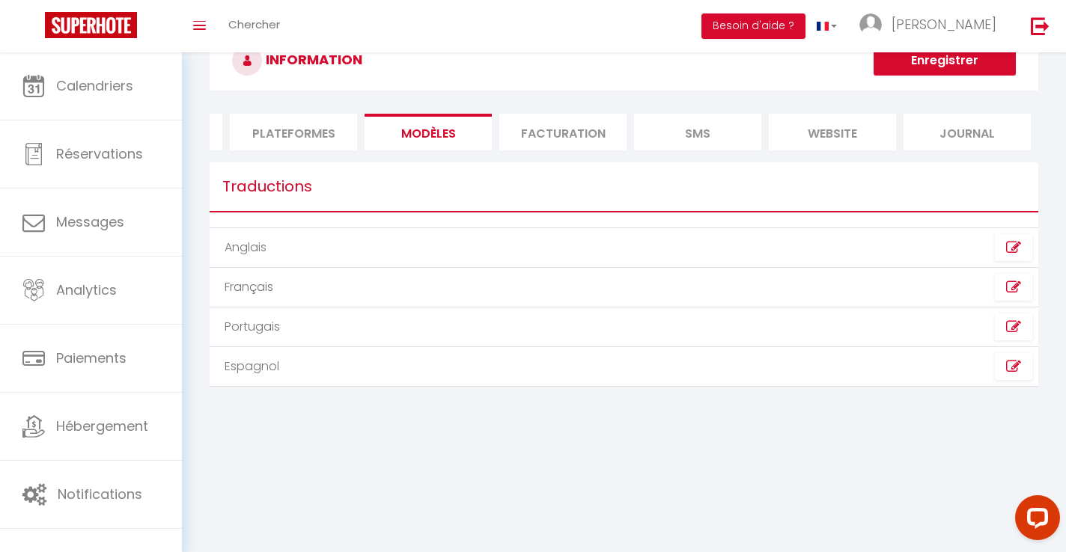
click at [303, 129] on li "Plateformes" at bounding box center [293, 132] width 127 height 37
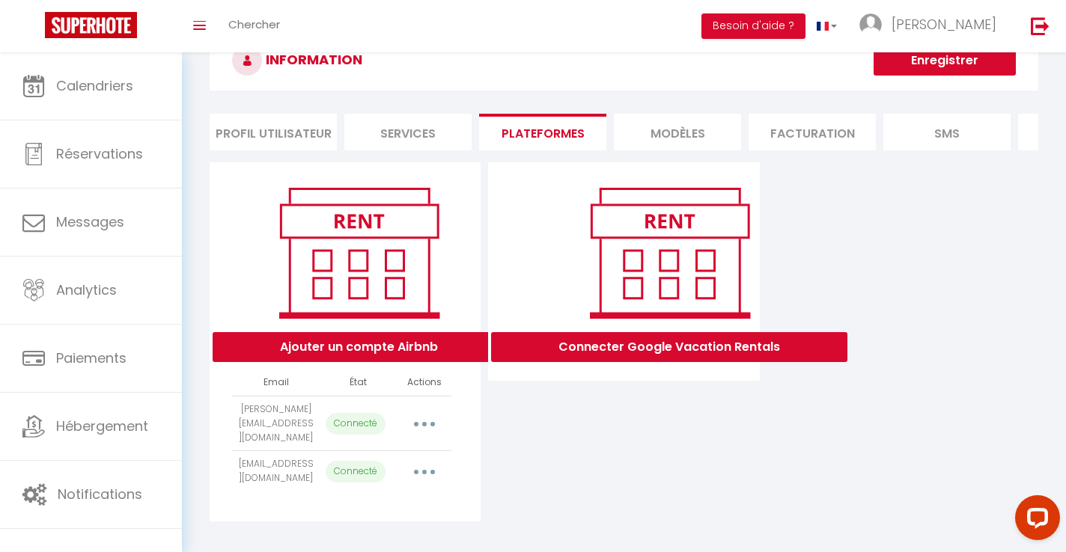
click at [277, 124] on li "Profil Utilisateur" at bounding box center [273, 132] width 127 height 37
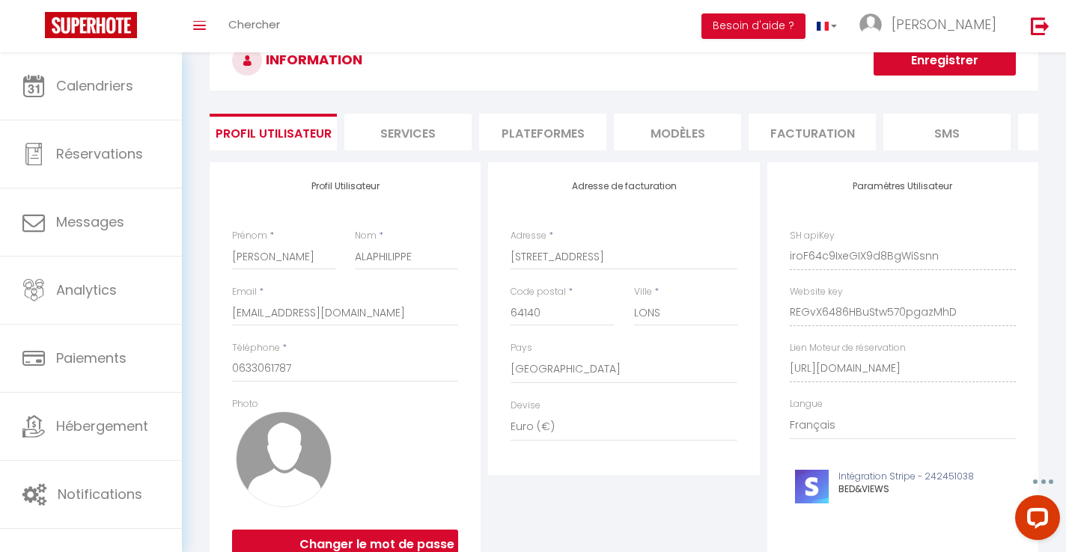
click at [481, 199] on div "Profil Utilisateur Prénom * [PERSON_NAME] * ALAPHILIPPE Email * [EMAIL_ADDRESS]…" at bounding box center [345, 423] width 278 height 523
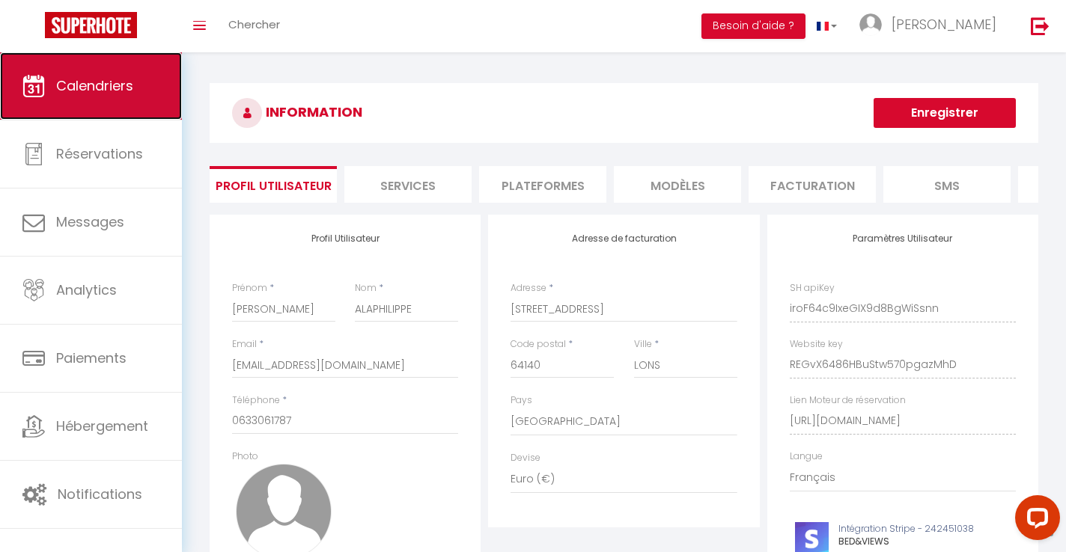
click at [109, 85] on span "Calendriers" at bounding box center [94, 85] width 77 height 19
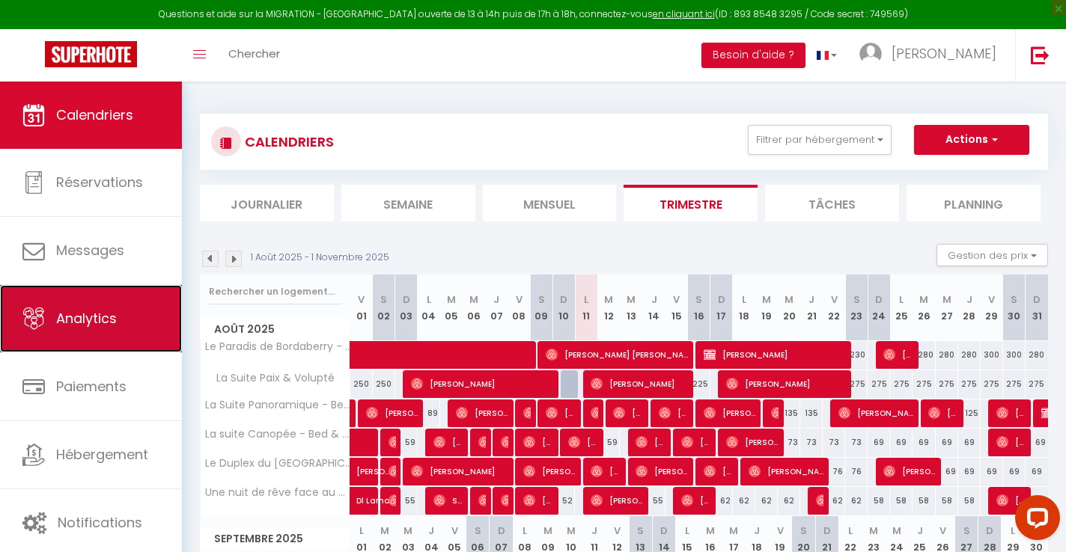
click at [71, 310] on span "Analytics" at bounding box center [86, 318] width 61 height 19
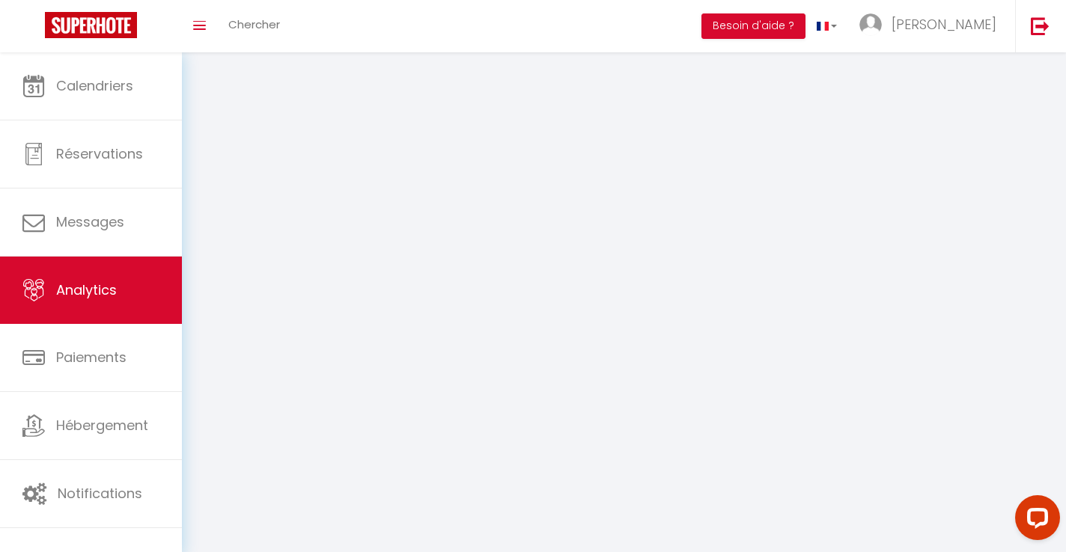
select select "2025"
select select "8"
